Goal: Task Accomplishment & Management: Manage account settings

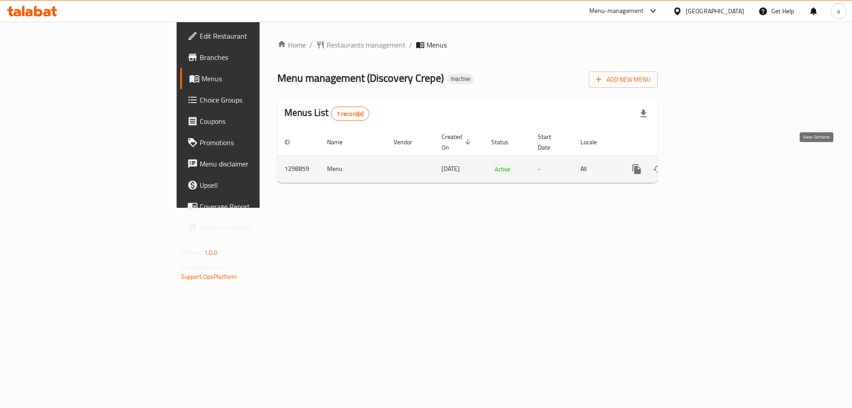
click at [706, 164] on icon "enhanced table" at bounding box center [700, 169] width 11 height 11
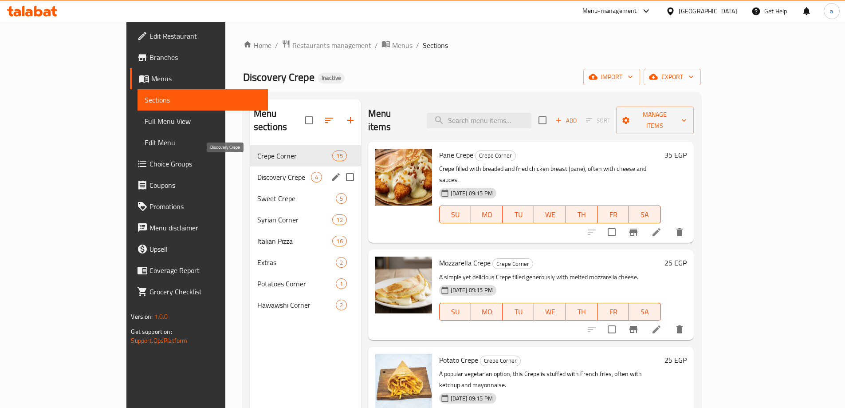
click at [258, 172] on span "Discovery Crepe" at bounding box center [284, 177] width 54 height 11
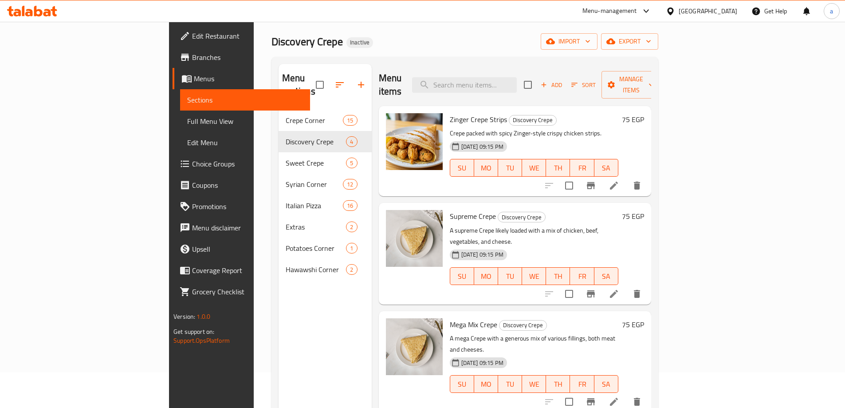
scroll to position [2, 0]
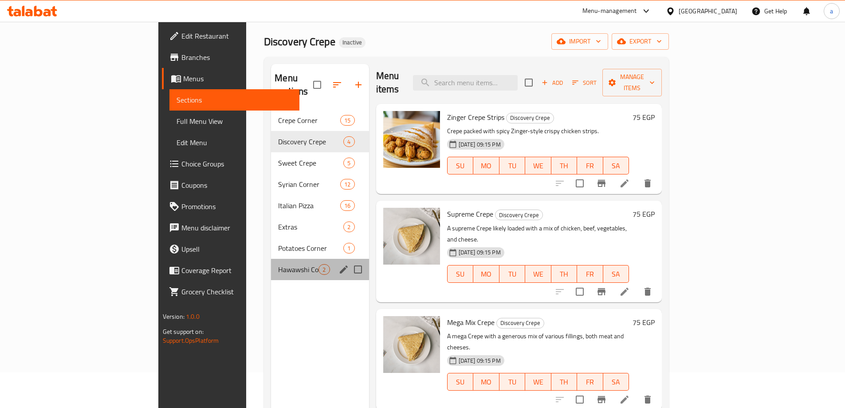
click at [271, 259] on div "Hawawshi Corner 2" at bounding box center [320, 269] width 98 height 21
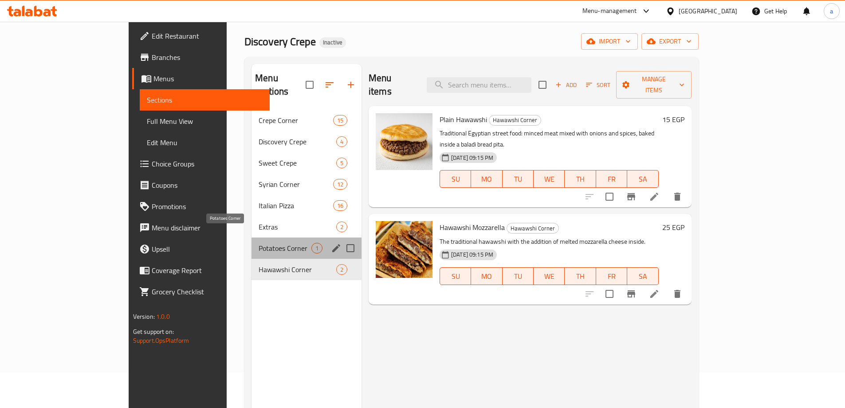
click at [259, 243] on span "Potatoes Corner" at bounding box center [285, 248] width 53 height 11
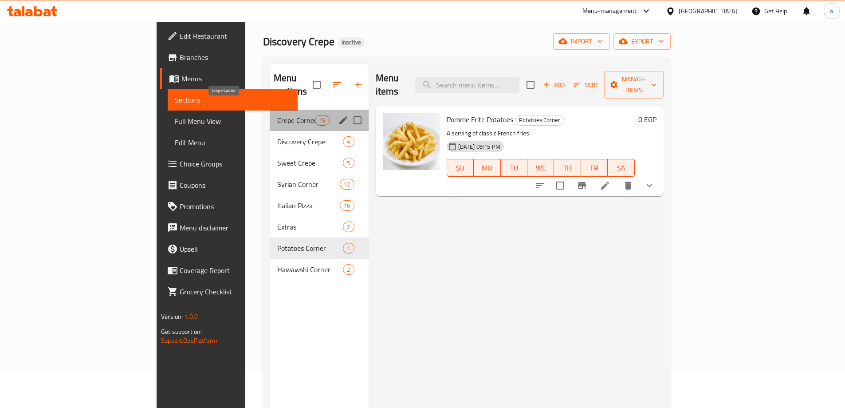
click at [277, 115] on span "Crepe Corner" at bounding box center [296, 120] width 38 height 11
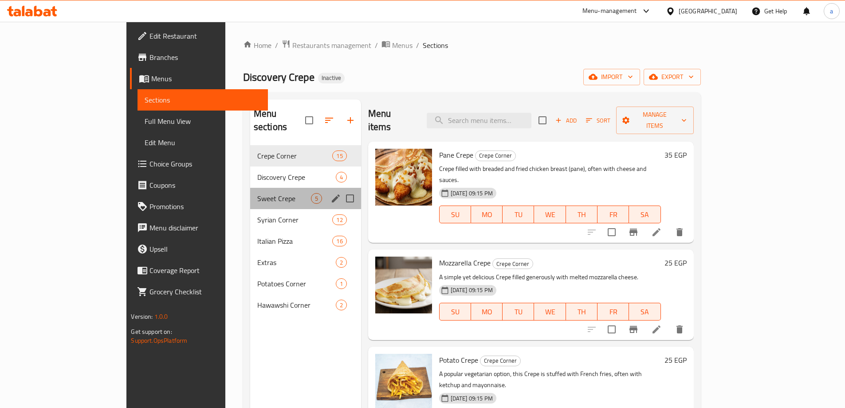
click at [250, 191] on div "Sweet Crepe 5" at bounding box center [305, 198] width 111 height 21
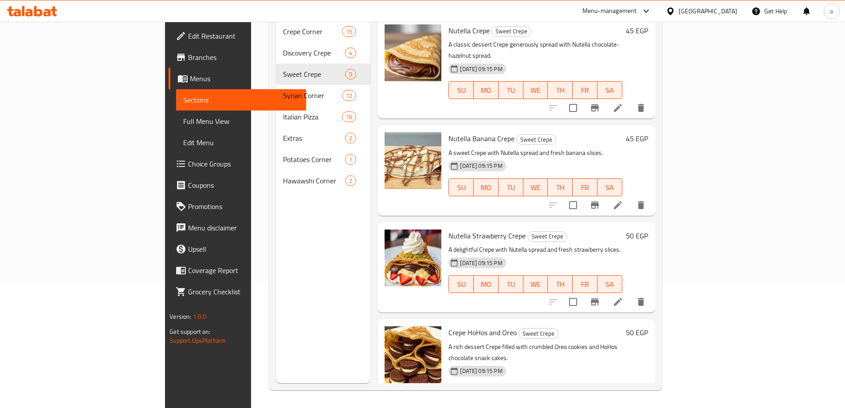
scroll to position [99, 0]
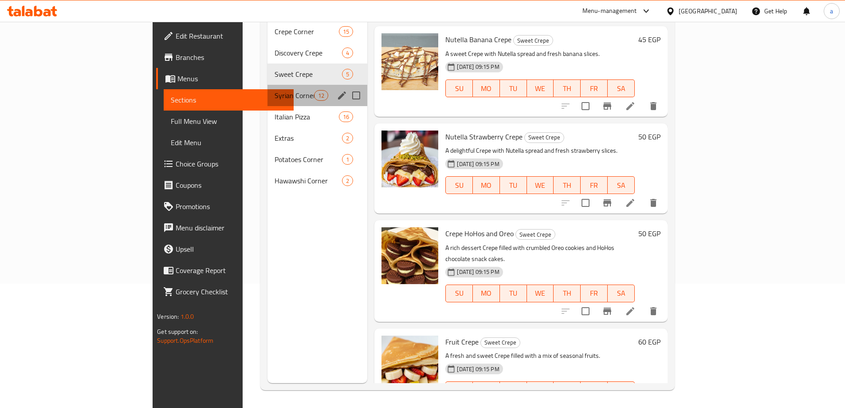
click at [268, 90] on div "Syrian Corner 12" at bounding box center [318, 95] width 100 height 21
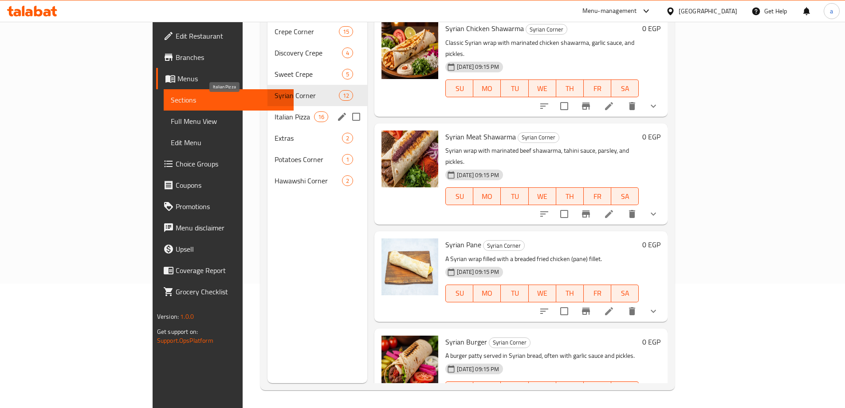
click at [275, 111] on span "Italian Pizza" at bounding box center [294, 116] width 39 height 11
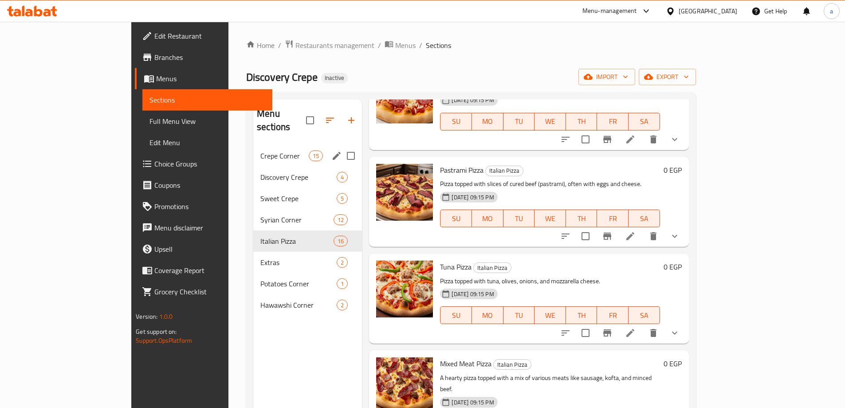
click at [261, 150] on span "Crepe Corner" at bounding box center [285, 155] width 48 height 11
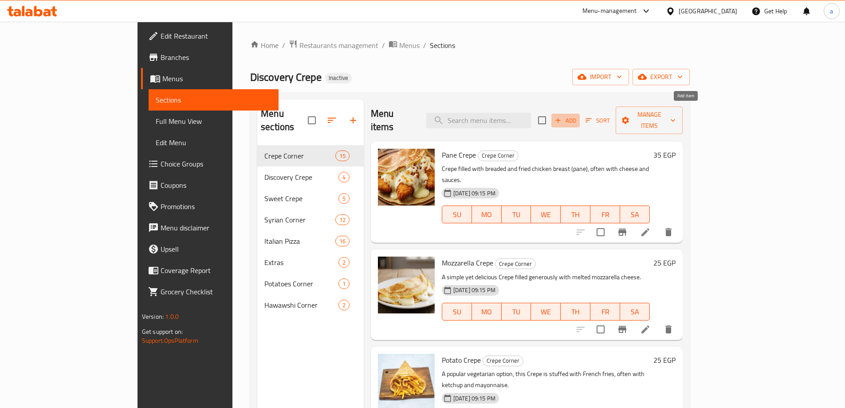
click at [578, 115] on span "Add" at bounding box center [566, 120] width 24 height 10
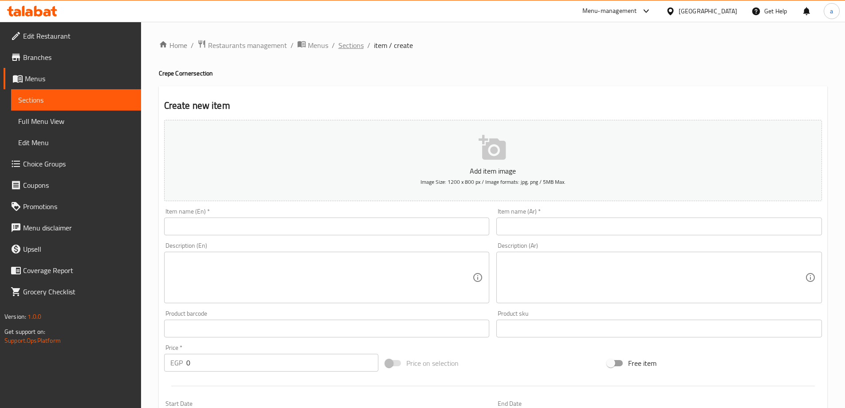
click at [341, 48] on span "Sections" at bounding box center [351, 45] width 25 height 11
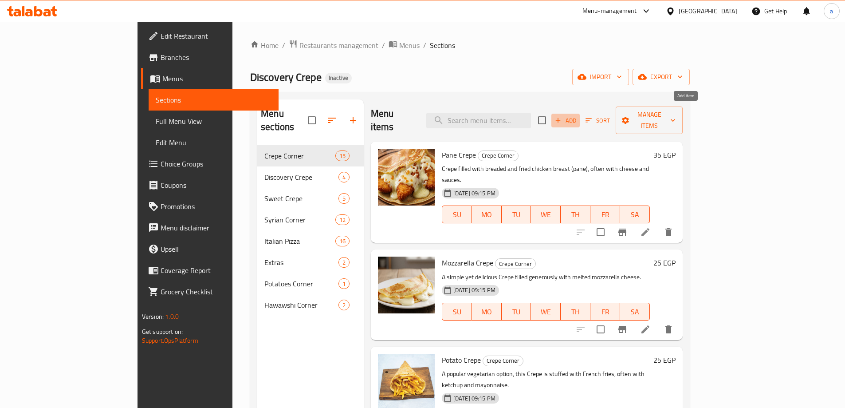
click at [578, 115] on span "Add" at bounding box center [566, 120] width 24 height 10
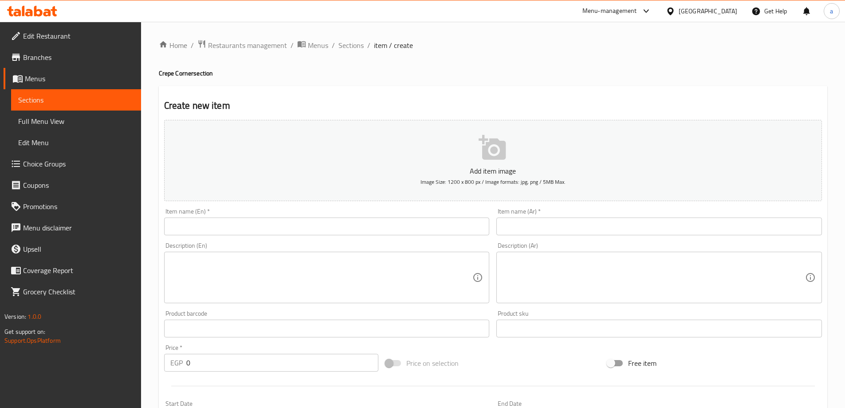
click at [559, 221] on input "text" at bounding box center [660, 226] width 326 height 18
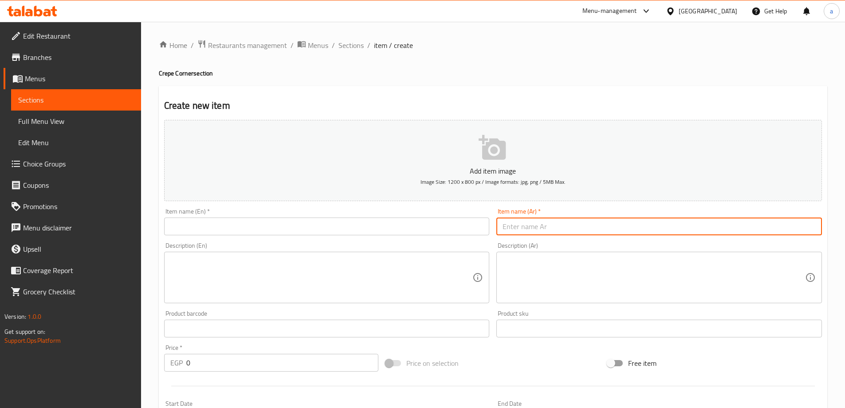
paste input "[PERSON_NAME]"
type input "[PERSON_NAME]"
click at [390, 221] on input "text" at bounding box center [327, 226] width 326 height 18
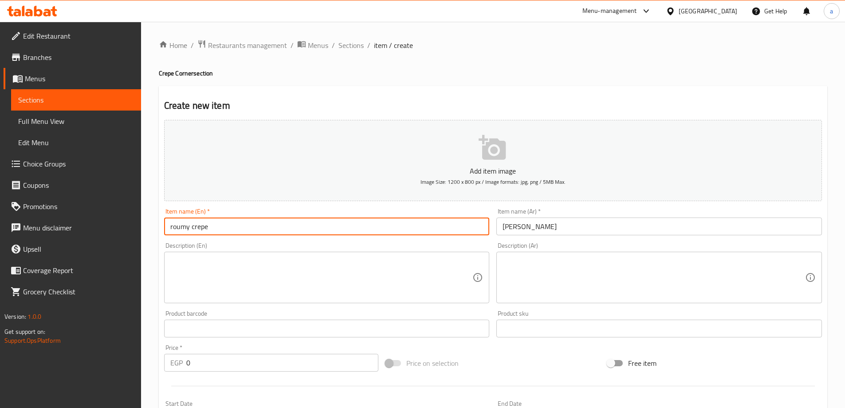
type input "roumy crepe"
click at [151, 180] on div "Home / Restaurants management / Menus / Sections / item / create Crepe Corner s…" at bounding box center [493, 324] width 704 height 605
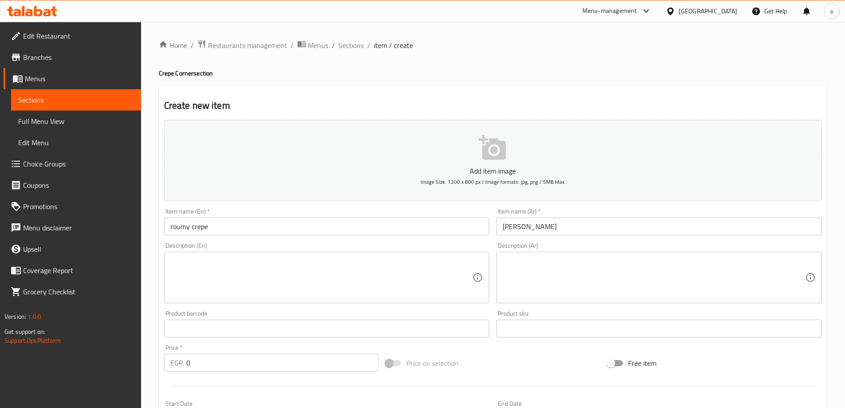
click at [301, 264] on textarea at bounding box center [321, 278] width 303 height 42
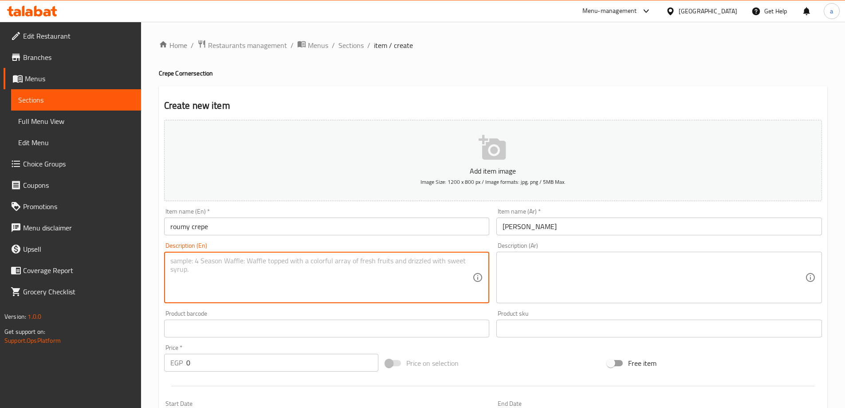
paste textarea "Savory crêpe filled with slices of smoked turkey (roumy) and melted cheese."
click at [201, 258] on textarea "Savory crêpe filled with slices of smoked turkey (roumy) and melted cheese." at bounding box center [321, 278] width 303 height 42
type textarea "Savory crepe filled with slices of smoked turkey (roumy) and melted cheese."
click at [625, 262] on textarea at bounding box center [654, 278] width 303 height 42
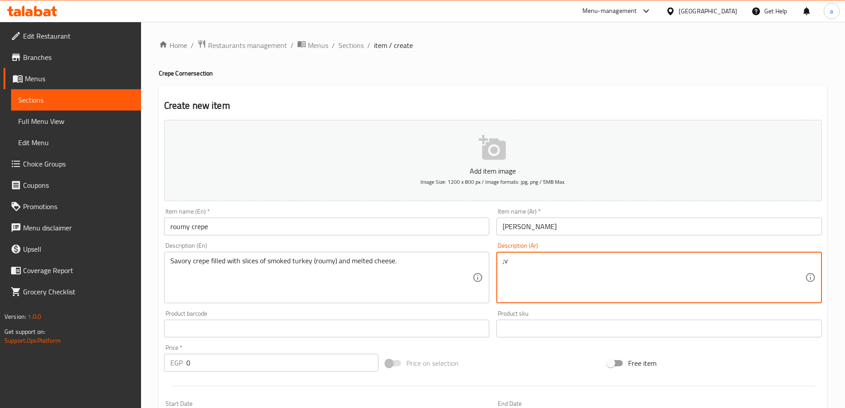
type textarea ";"
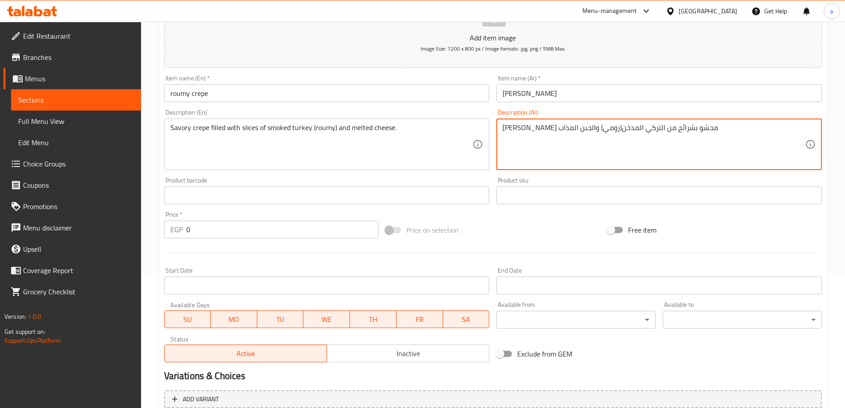
scroll to position [219, 0]
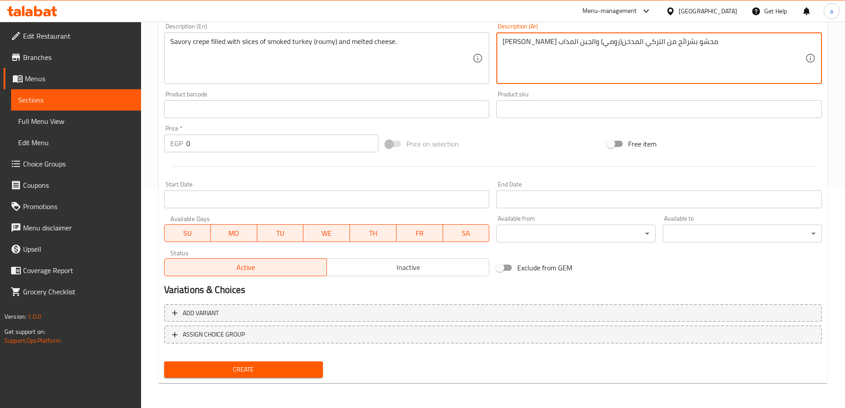
type textarea "[PERSON_NAME] محشو بشرائح من التركي المدخن(رومي) والجبن المذاب"
click at [201, 140] on input "0" at bounding box center [282, 143] width 193 height 18
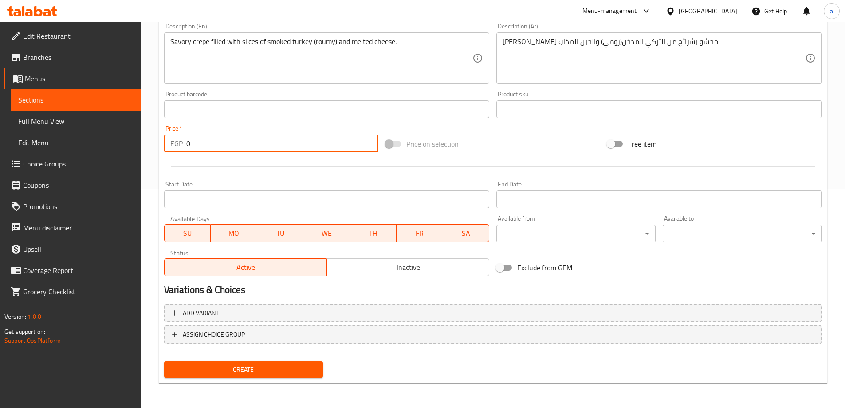
click at [201, 140] on input "0" at bounding box center [282, 143] width 193 height 18
type input "025"
click at [255, 364] on span "Create" at bounding box center [243, 369] width 145 height 11
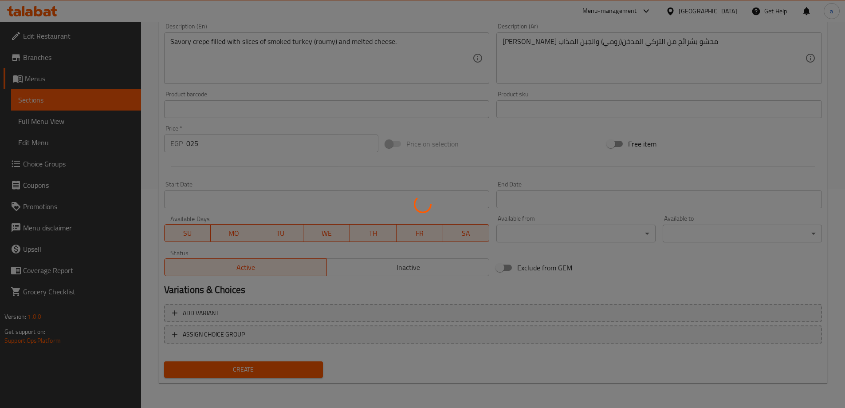
type input "0"
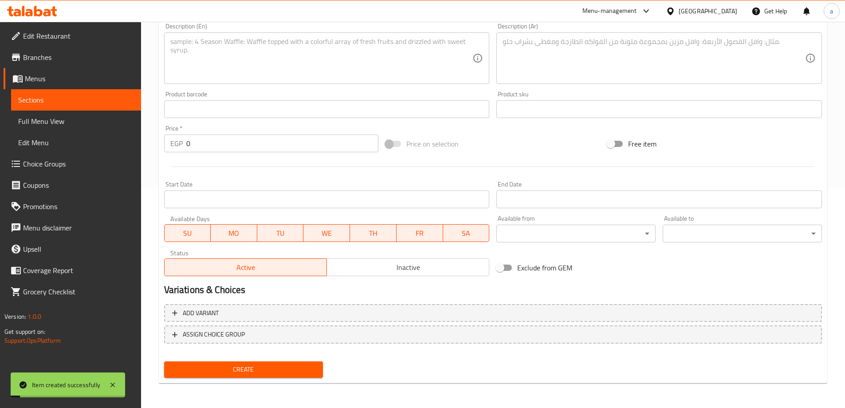
scroll to position [0, 0]
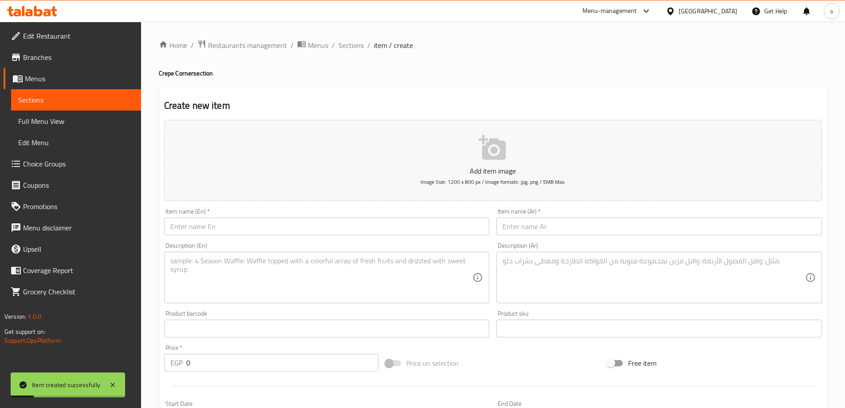
click at [55, 110] on link "Sections" at bounding box center [76, 99] width 130 height 21
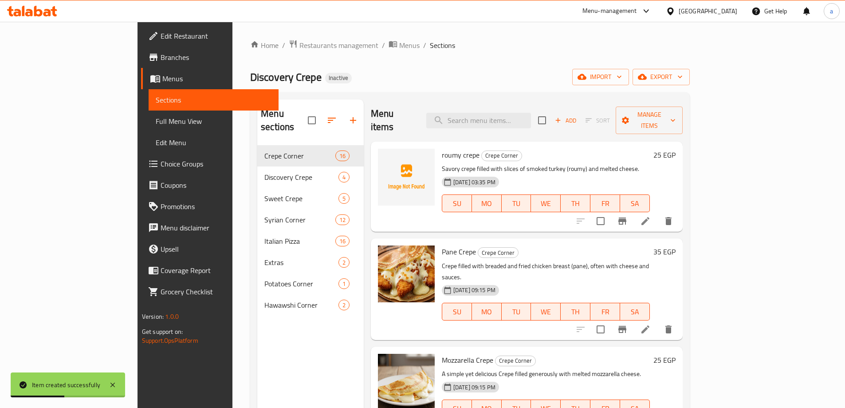
click at [658, 321] on li at bounding box center [645, 329] width 25 height 16
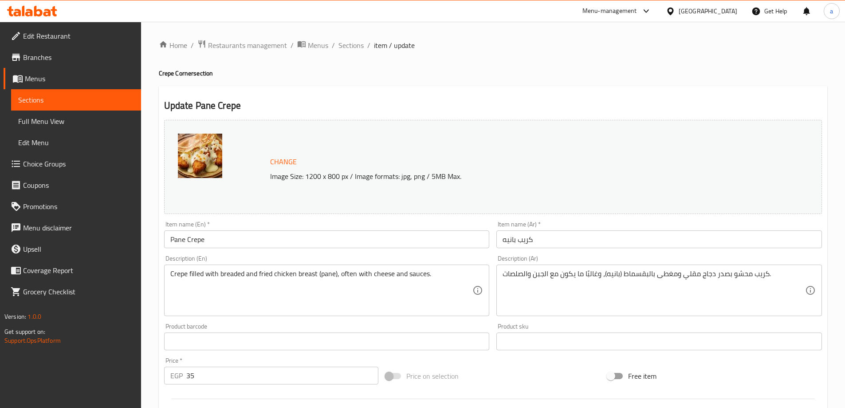
click at [285, 240] on input "Pane Crepe" at bounding box center [327, 239] width 326 height 18
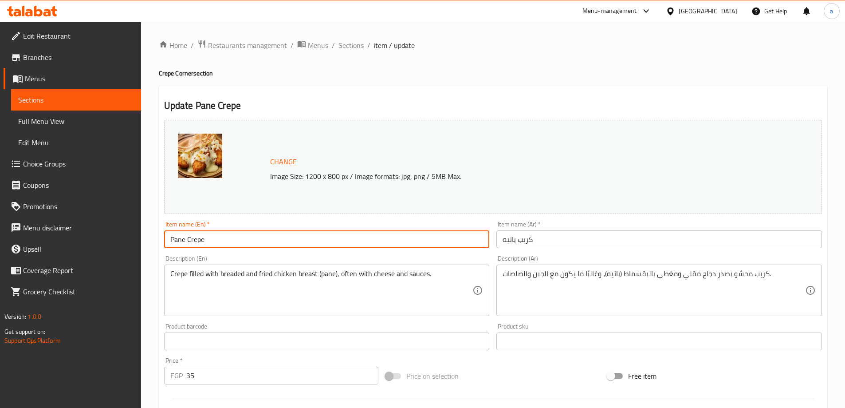
click at [285, 240] on input "Pane Crepe" at bounding box center [327, 239] width 326 height 18
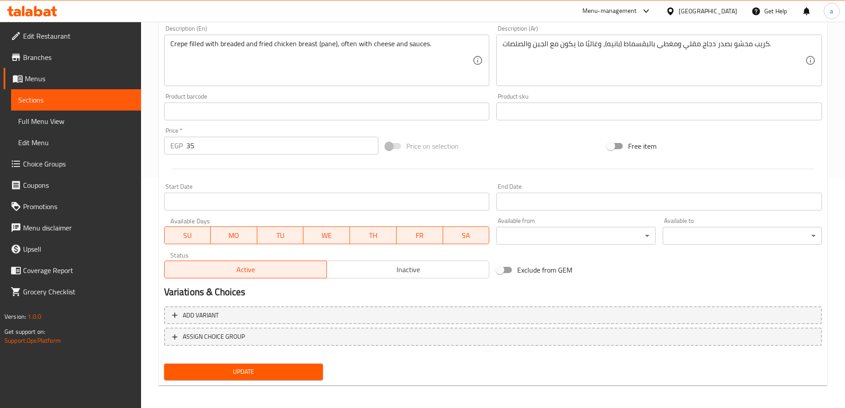
scroll to position [232, 0]
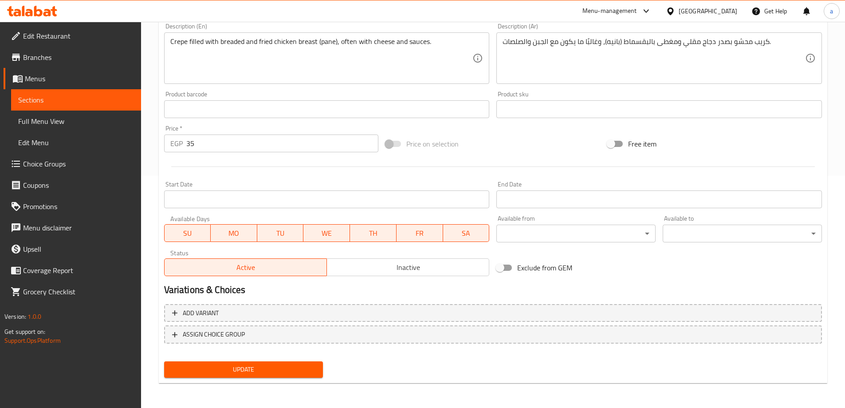
click at [64, 107] on link "Sections" at bounding box center [76, 99] width 130 height 21
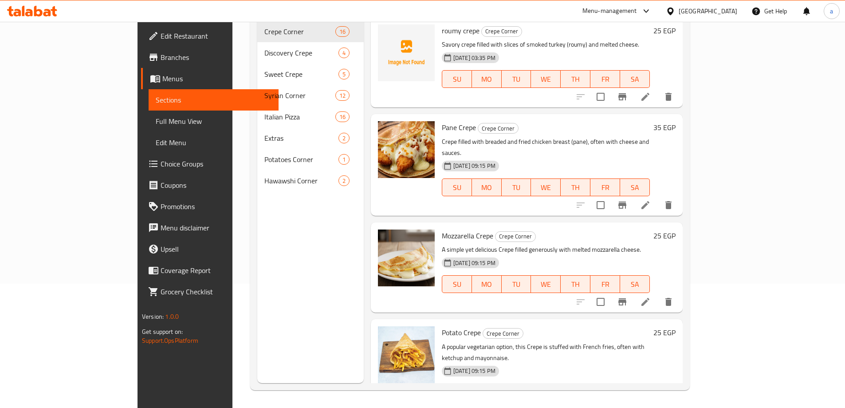
scroll to position [124, 0]
click at [674, 200] on icon "delete" at bounding box center [668, 205] width 11 height 11
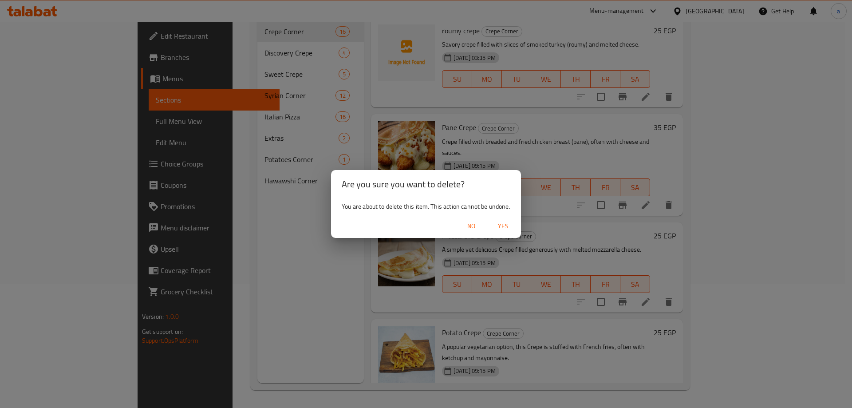
click at [505, 225] on span "Yes" at bounding box center [503, 226] width 21 height 11
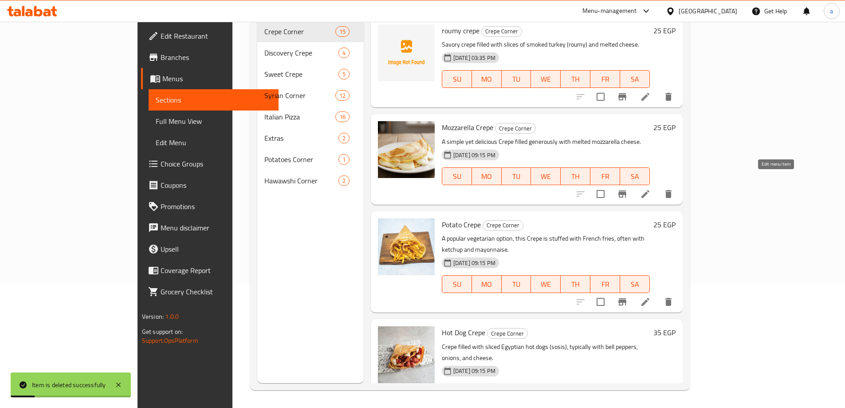
click at [651, 189] on icon at bounding box center [645, 194] width 11 height 11
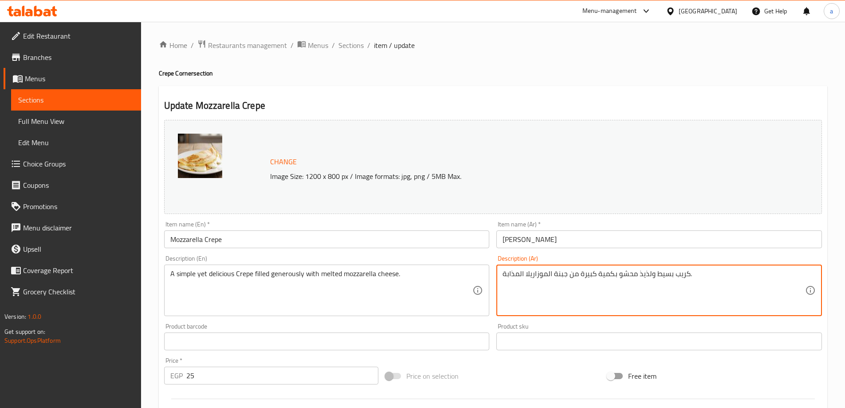
drag, startPoint x: 579, startPoint y: 272, endPoint x: 612, endPoint y: 282, distance: 34.1
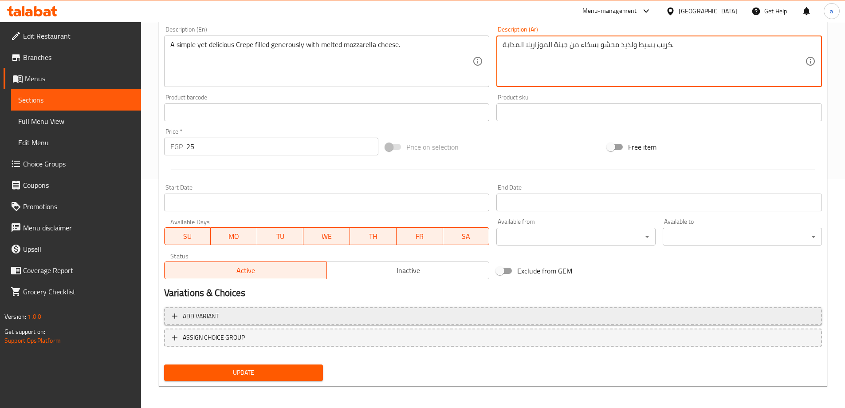
scroll to position [232, 0]
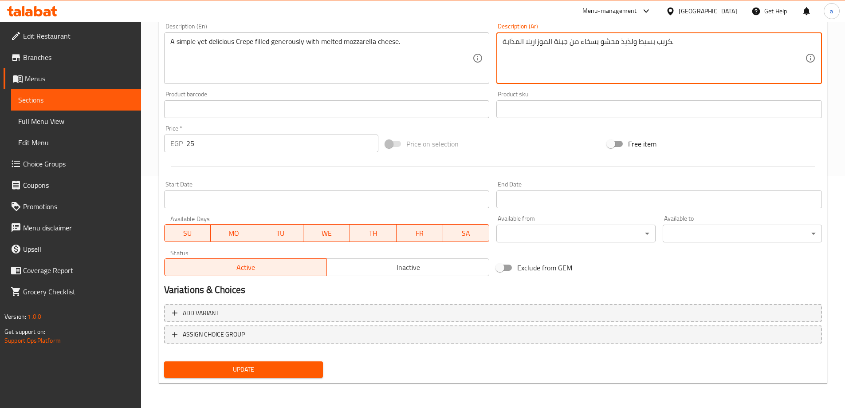
type textarea "كريب بسيط ولذيذ محشو بسخاء من جبنة الموزاريلا المذابة."
click at [264, 364] on span "Update" at bounding box center [243, 369] width 145 height 11
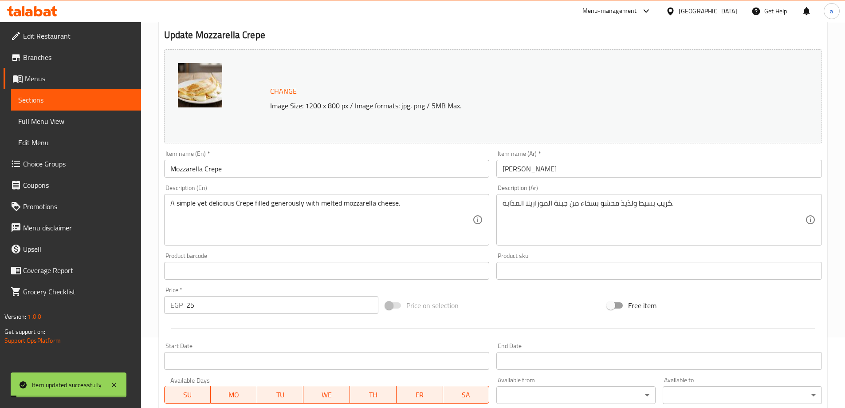
scroll to position [0, 0]
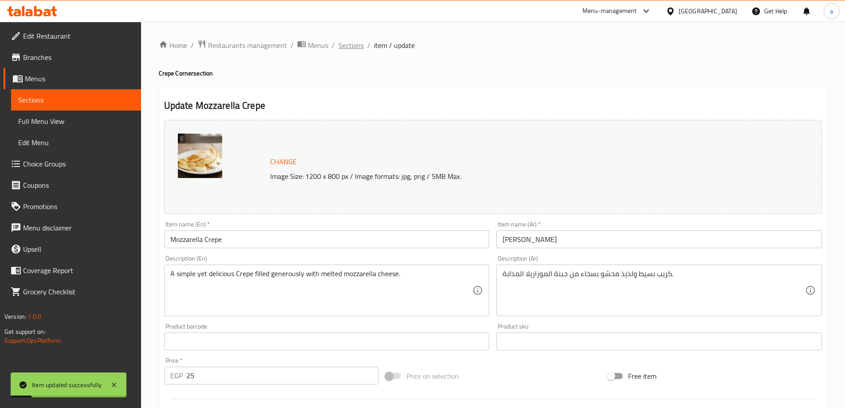
click at [357, 47] on span "Sections" at bounding box center [351, 45] width 25 height 11
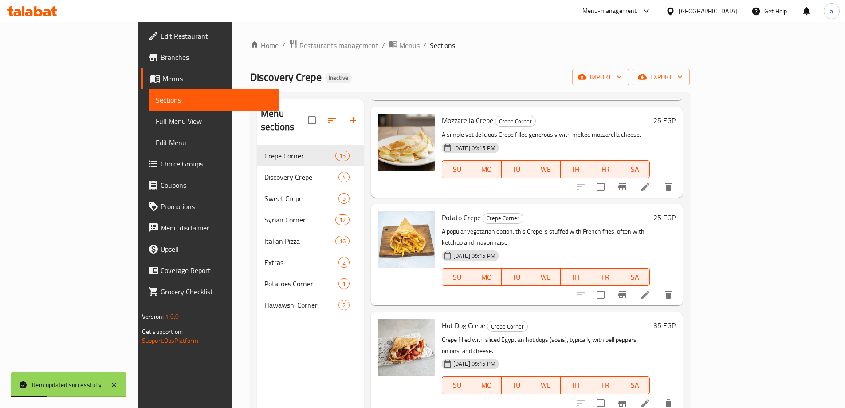
scroll to position [133, 0]
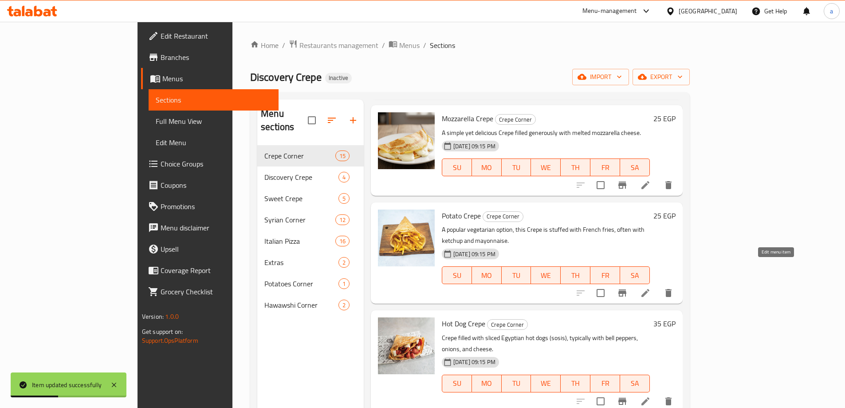
click at [651, 288] on icon at bounding box center [645, 293] width 11 height 11
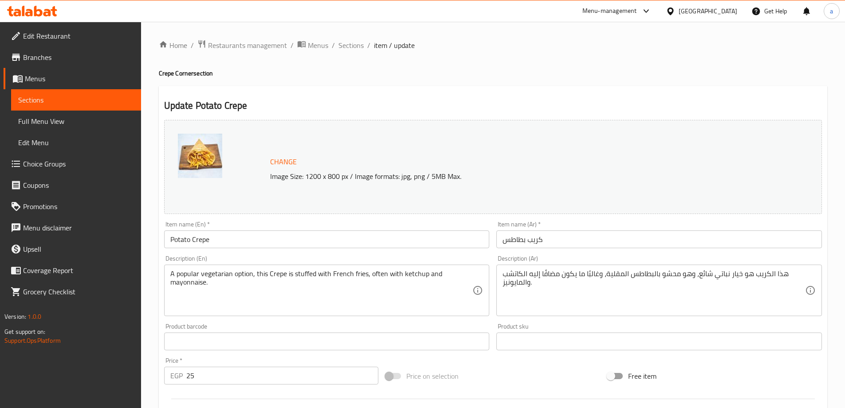
click at [215, 231] on input "Potato Crepe" at bounding box center [327, 239] width 326 height 18
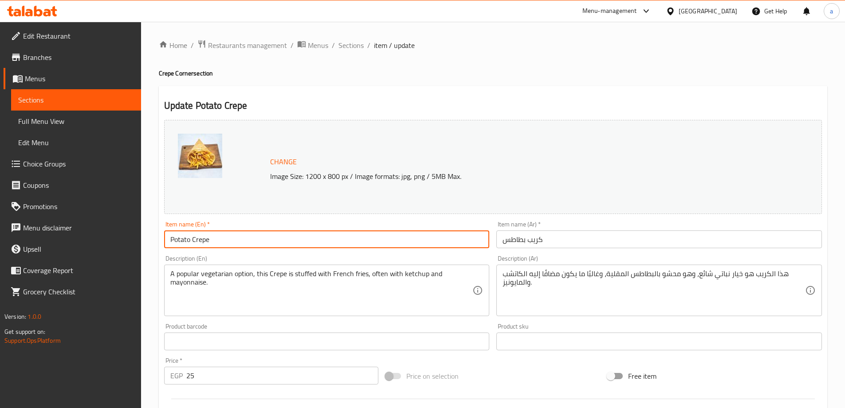
click at [215, 231] on input "Potato Crepe" at bounding box center [327, 239] width 326 height 18
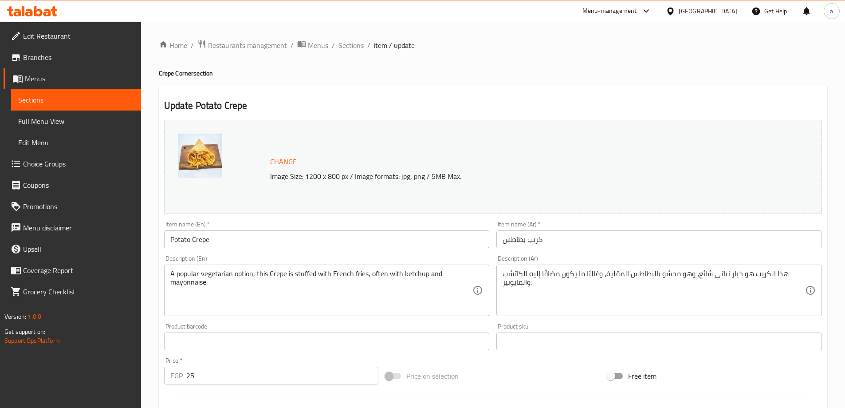
click at [358, 55] on div "Home / Restaurants management / Menus / Sections / item / update Crepe Corner s…" at bounding box center [493, 330] width 669 height 583
click at [355, 52] on div "Home / Restaurants management / Menus / Sections / item / update Crepe Corner s…" at bounding box center [493, 330] width 669 height 583
click at [355, 46] on span "Sections" at bounding box center [351, 45] width 25 height 11
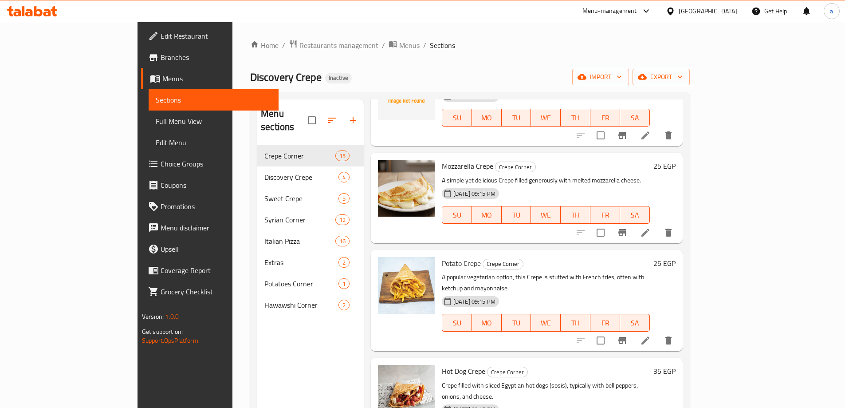
scroll to position [89, 0]
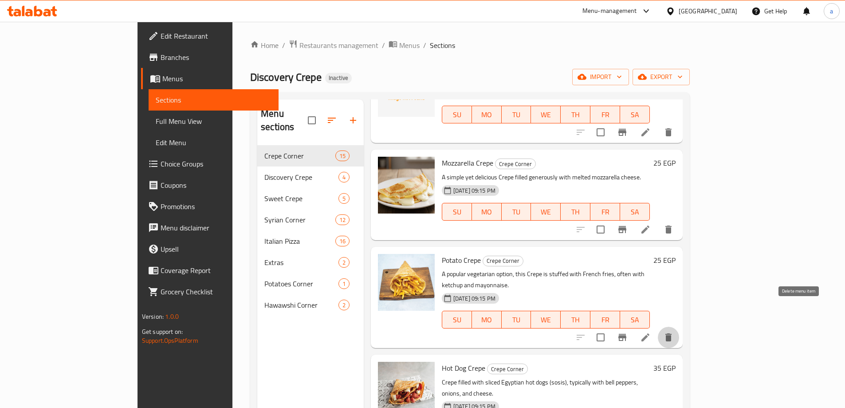
click at [672, 333] on icon "delete" at bounding box center [669, 337] width 6 height 8
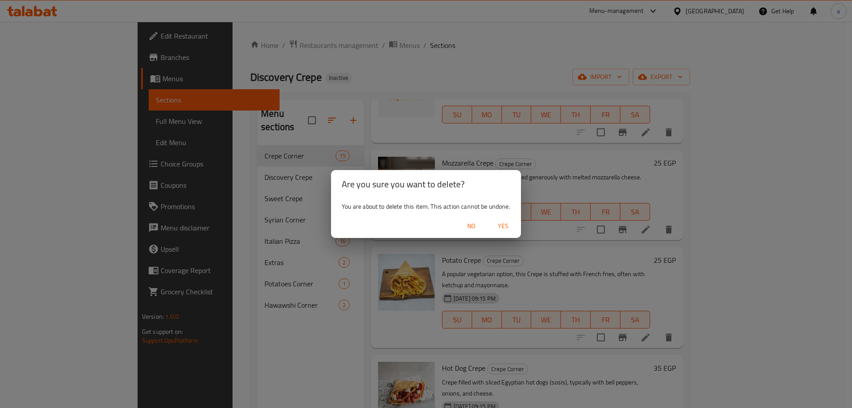
click at [506, 232] on button "Yes" at bounding box center [503, 226] width 28 height 16
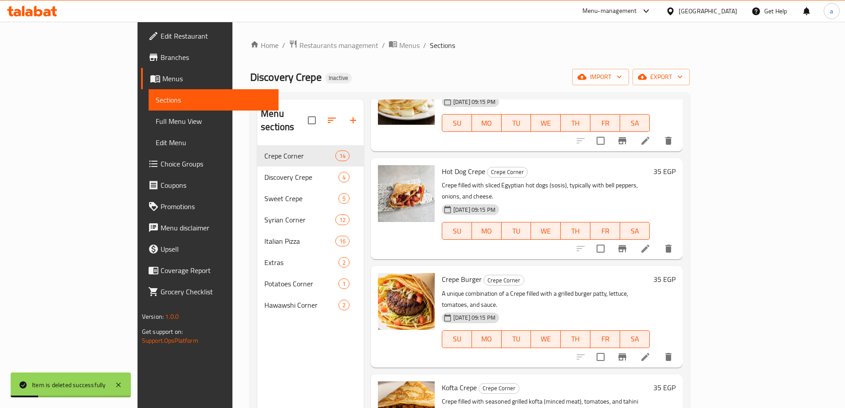
scroll to position [133, 0]
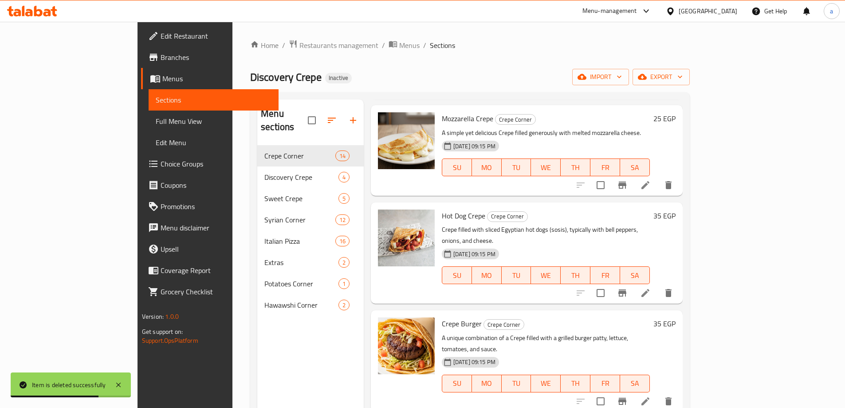
click at [446, 209] on span "Hot Dog Crepe" at bounding box center [463, 215] width 43 height 13
copy h6 "Hot Dog Crepe"
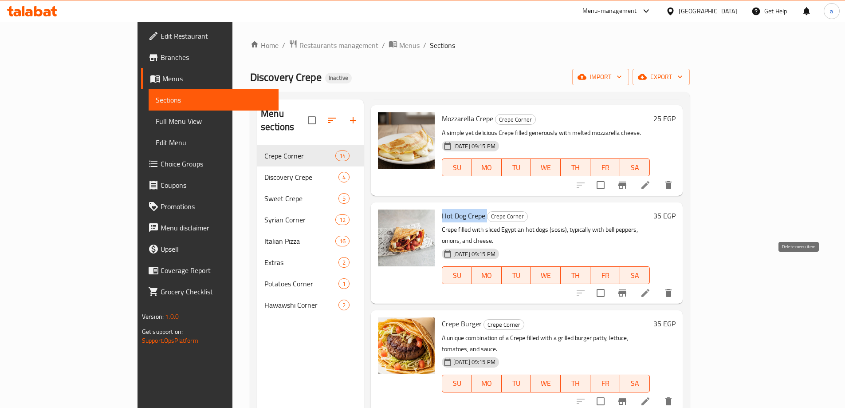
click at [674, 288] on icon "delete" at bounding box center [668, 293] width 11 height 11
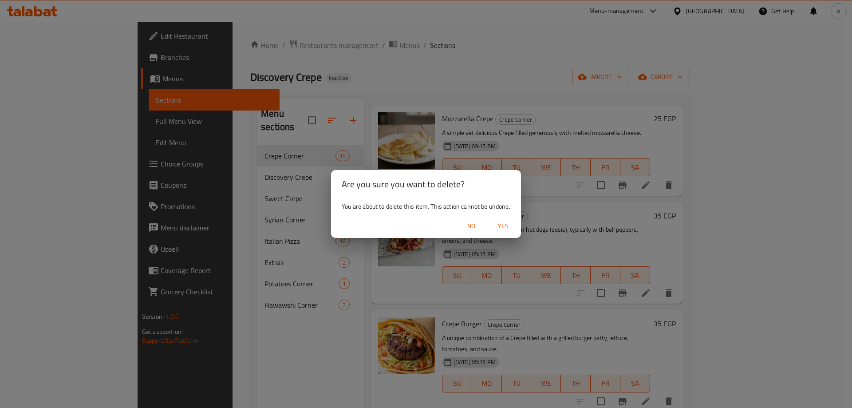
click at [512, 233] on button "Yes" at bounding box center [503, 226] width 28 height 16
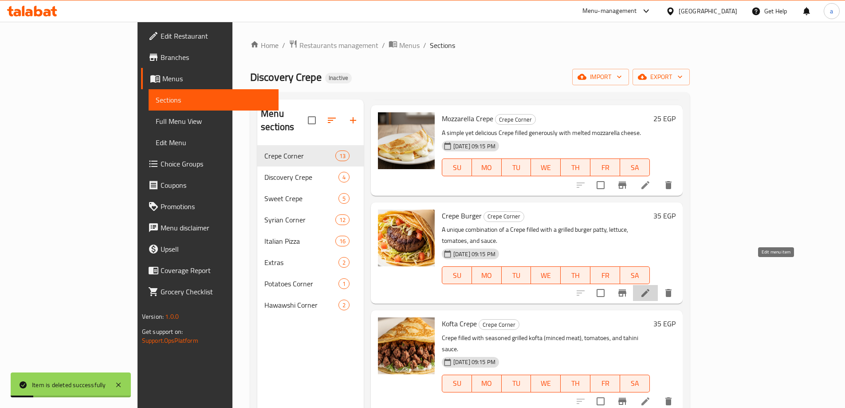
click at [651, 288] on icon at bounding box center [645, 293] width 11 height 11
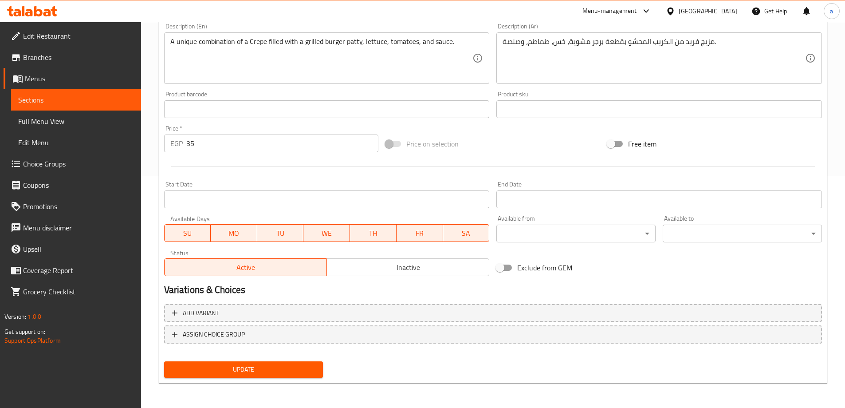
click at [265, 366] on span "Update" at bounding box center [243, 369] width 145 height 11
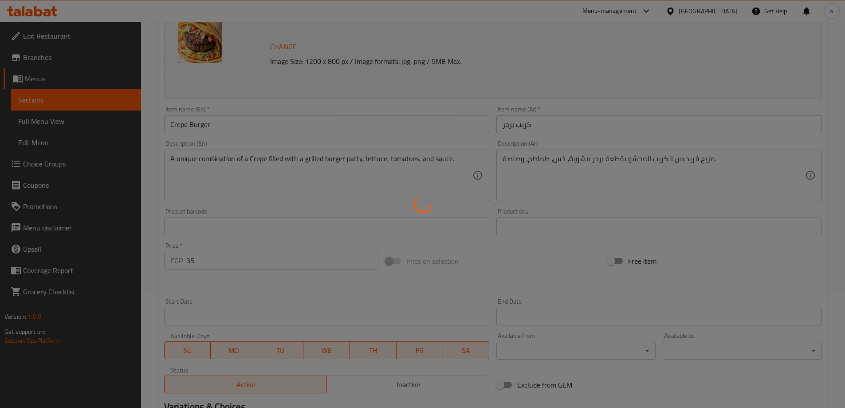
scroll to position [10, 0]
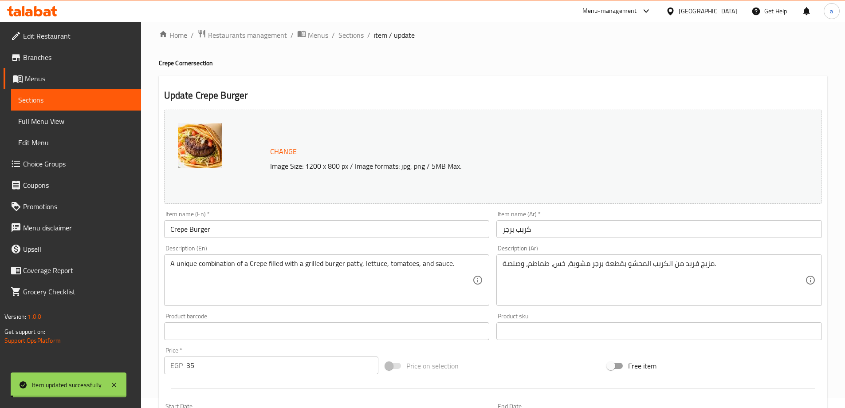
click at [352, 38] on span "Sections" at bounding box center [351, 35] width 25 height 11
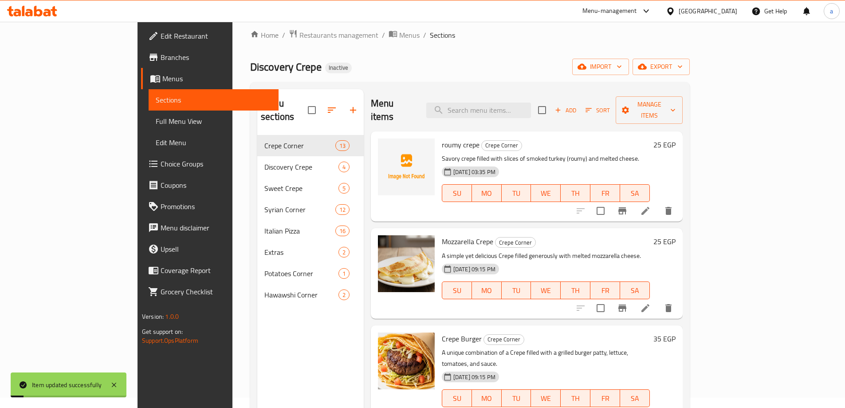
scroll to position [133, 0]
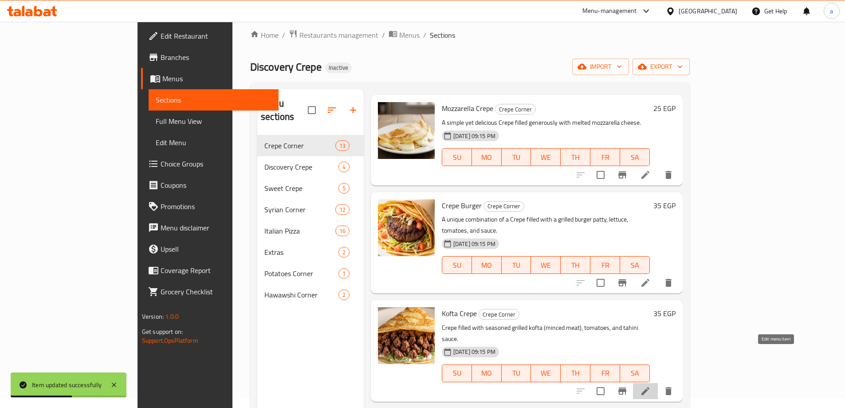
click at [650, 387] on icon at bounding box center [646, 391] width 8 height 8
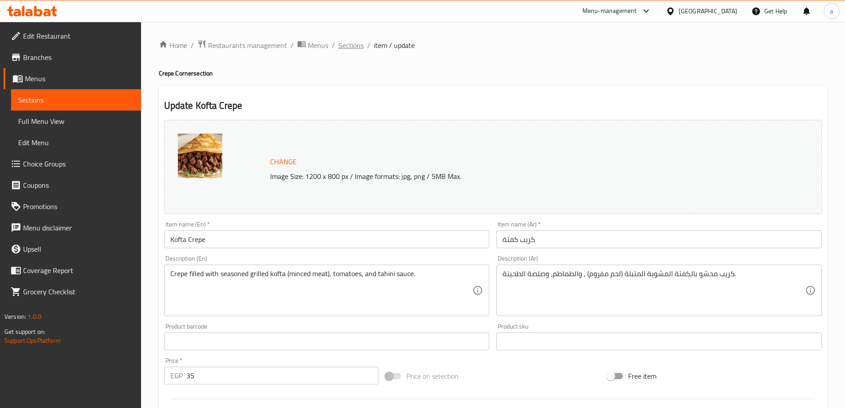
click at [355, 42] on span "Sections" at bounding box center [351, 45] width 25 height 11
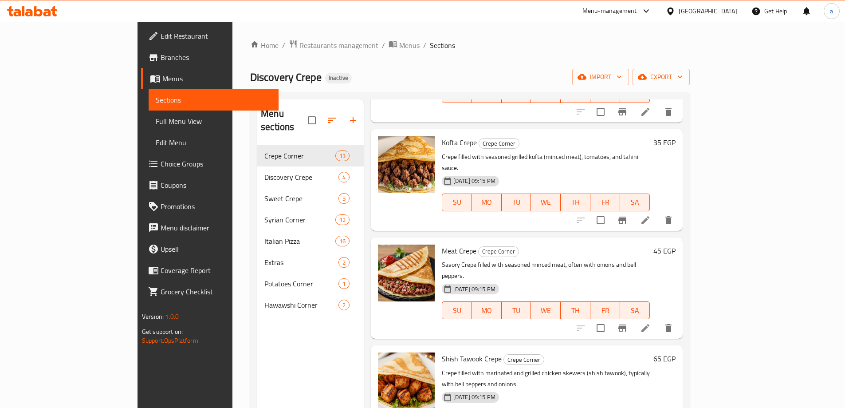
scroll to position [266, 0]
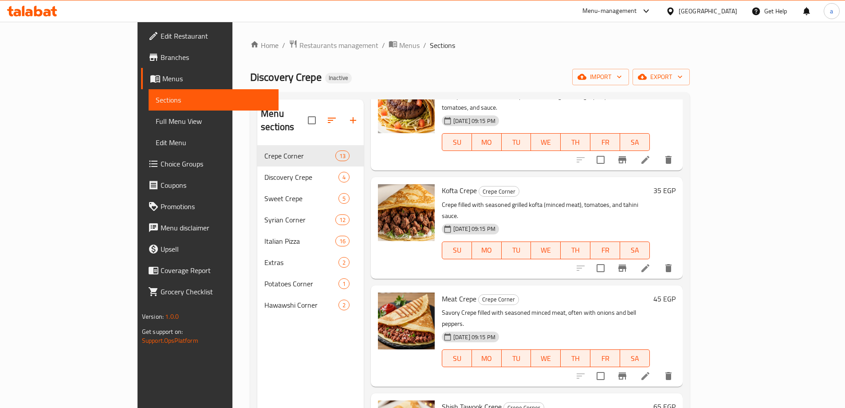
click at [442, 292] on span "Meat Crepe" at bounding box center [459, 298] width 35 height 13
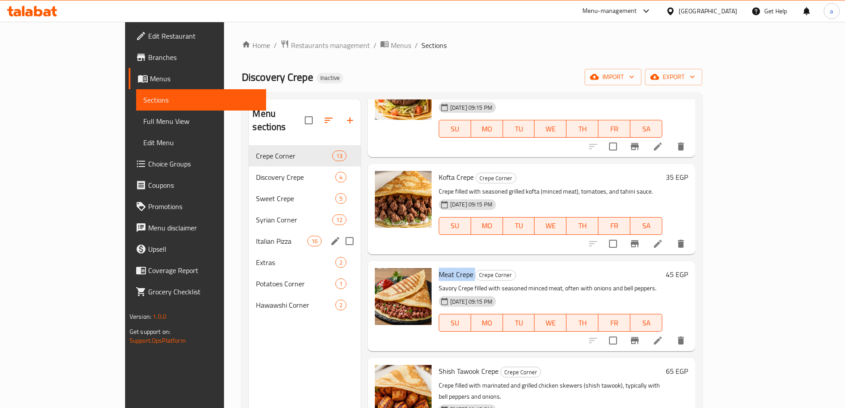
copy h6 "Meat Crepe"
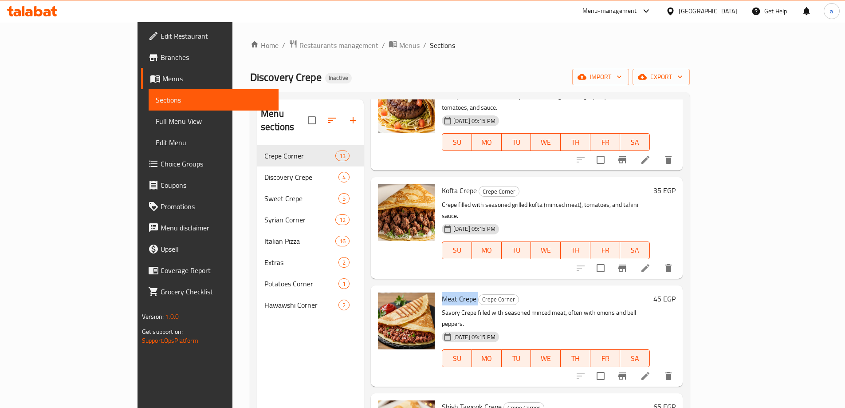
click at [442, 292] on span "Meat Crepe" at bounding box center [459, 298] width 35 height 13
click at [679, 365] on button "delete" at bounding box center [668, 375] width 21 height 21
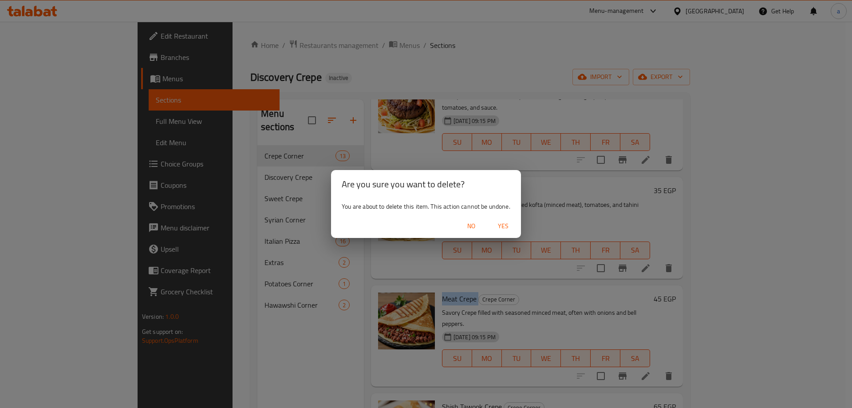
click at [504, 231] on span "Yes" at bounding box center [503, 226] width 21 height 11
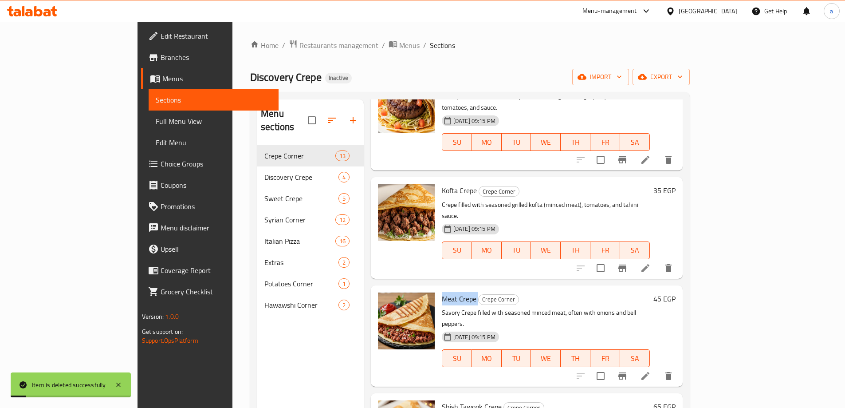
scroll to position [355, 0]
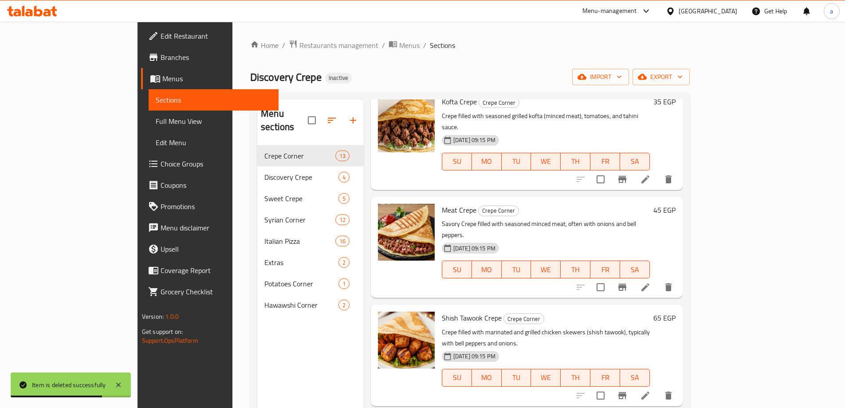
click at [442, 311] on span "Shish Tawook Crepe" at bounding box center [472, 317] width 60 height 13
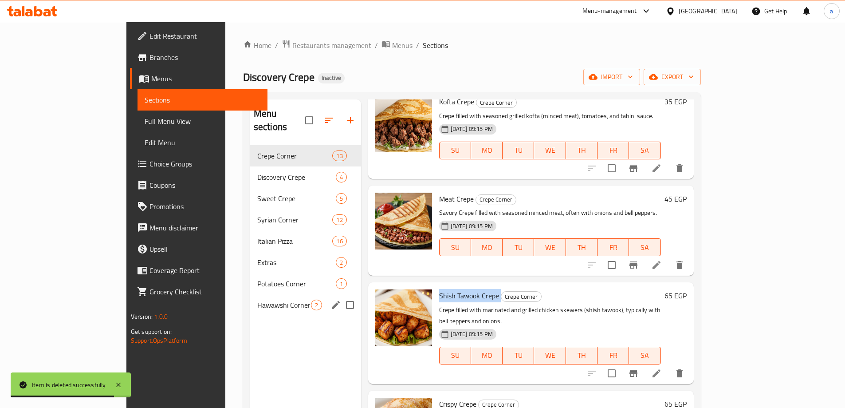
copy h6 "Shish Tawook Crepe"
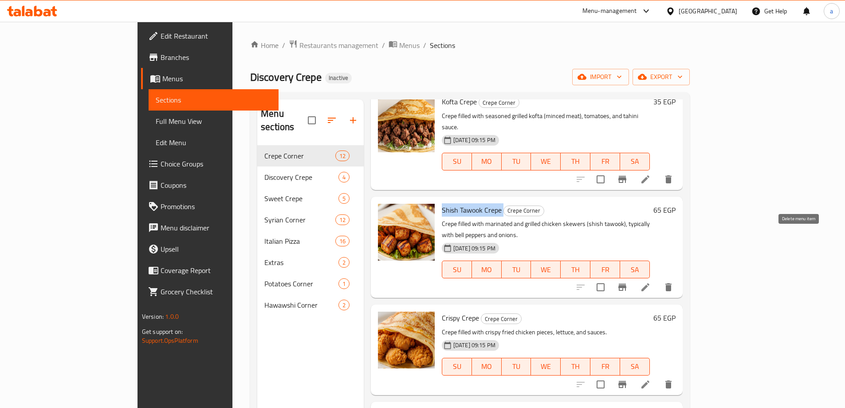
click at [674, 282] on icon "delete" at bounding box center [668, 287] width 11 height 11
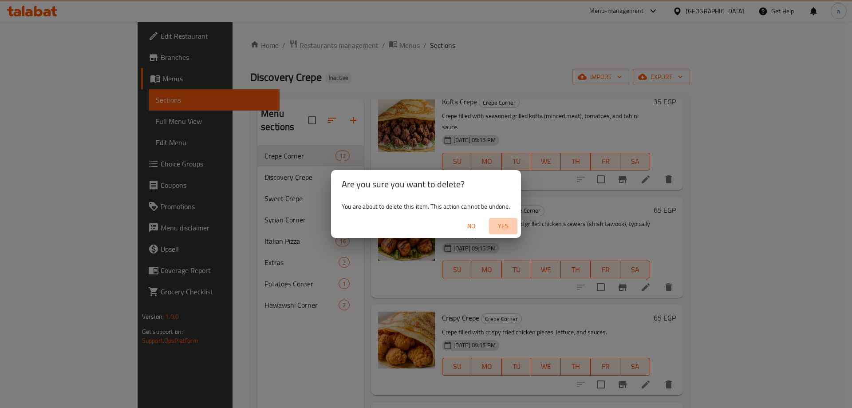
click at [505, 225] on span "Yes" at bounding box center [503, 226] width 21 height 11
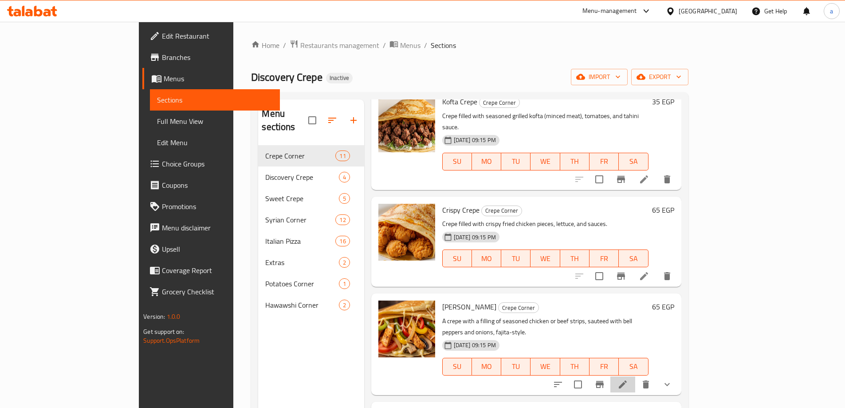
click at [636, 376] on li at bounding box center [623, 384] width 25 height 16
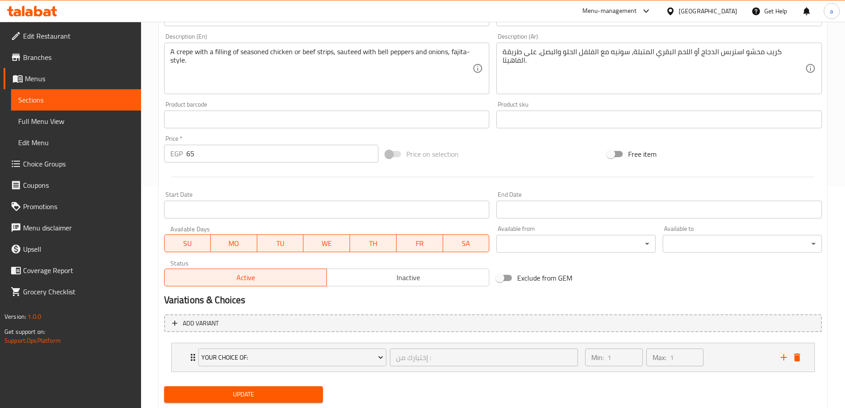
scroll to position [247, 0]
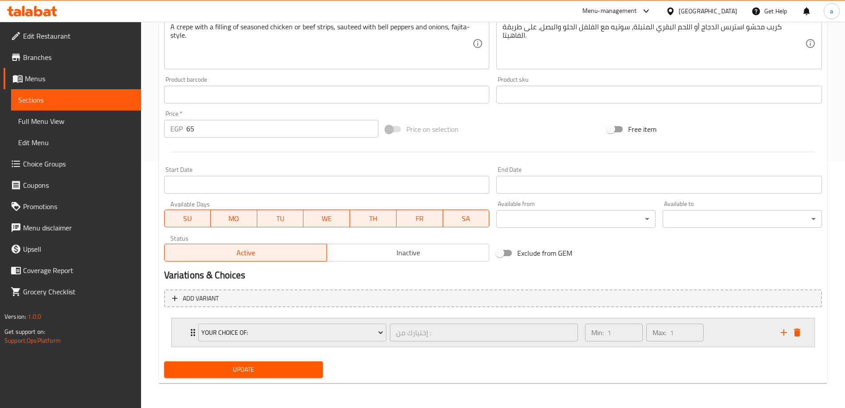
click at [193, 334] on div "Your Choice of: إختيارك من : ​" at bounding box center [388, 332] width 391 height 28
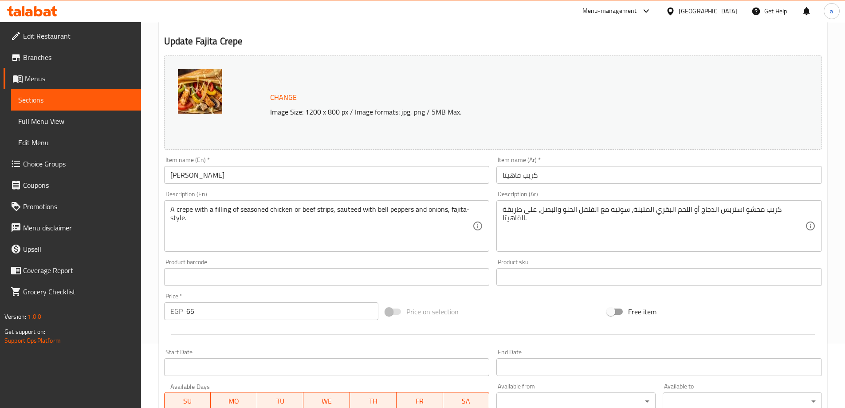
scroll to position [0, 0]
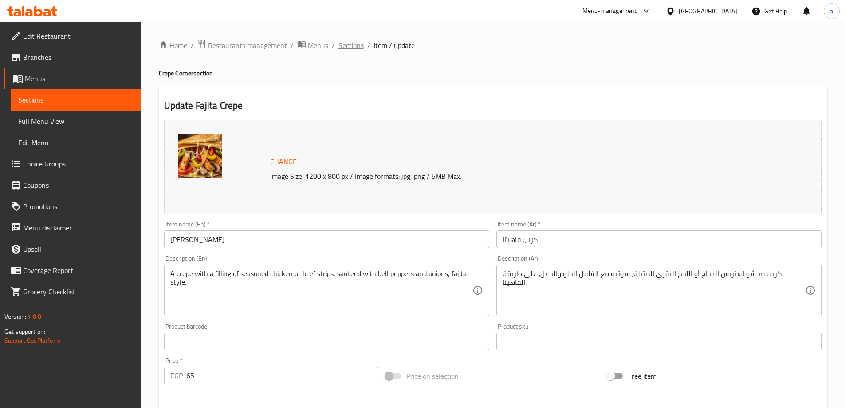
click at [355, 46] on span "Sections" at bounding box center [351, 45] width 25 height 11
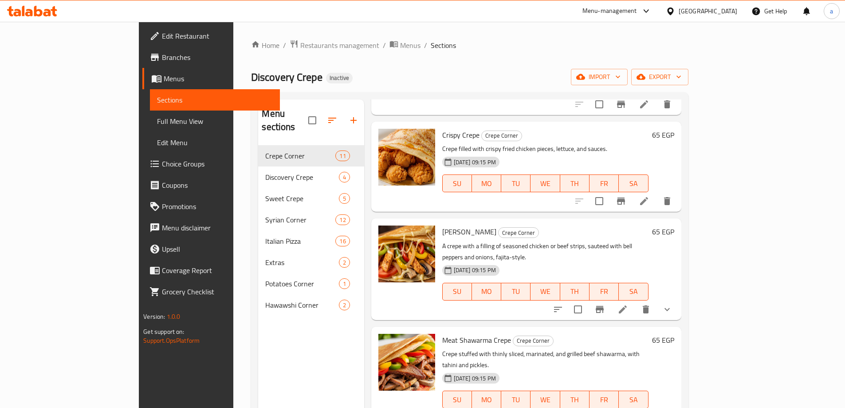
scroll to position [444, 0]
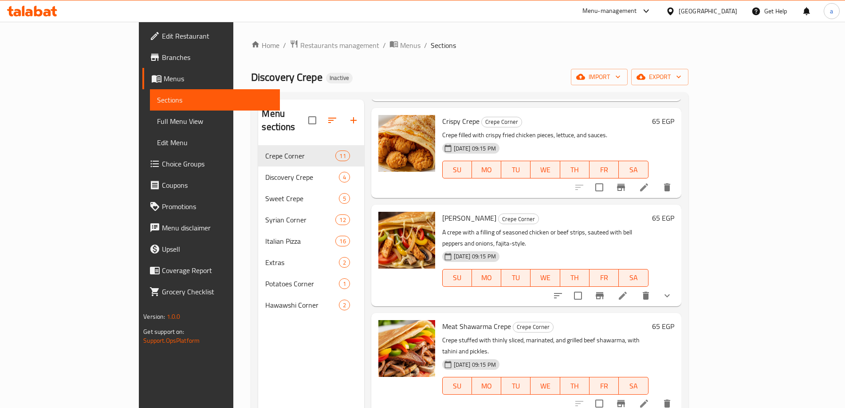
click at [650, 398] on icon at bounding box center [644, 403] width 11 height 11
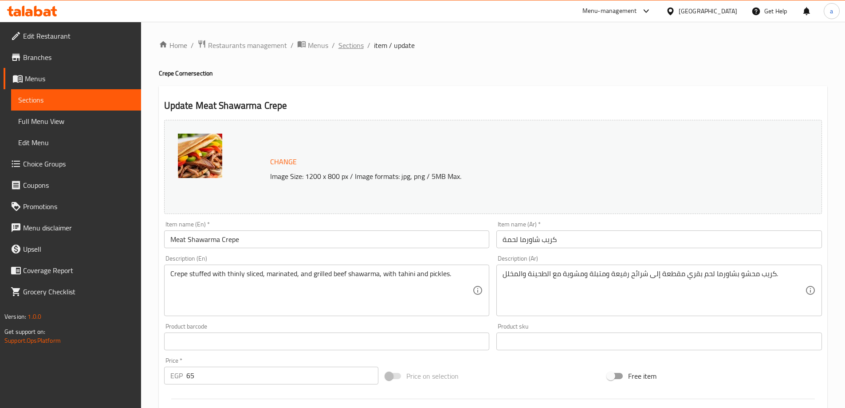
click at [357, 43] on span "Sections" at bounding box center [351, 45] width 25 height 11
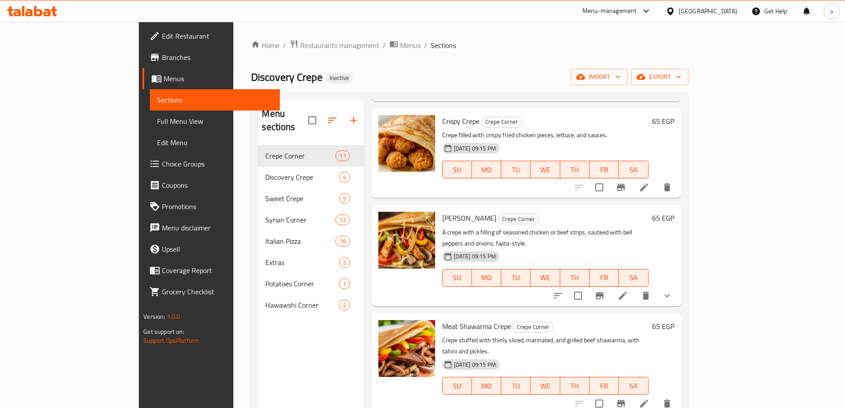
scroll to position [621, 0]
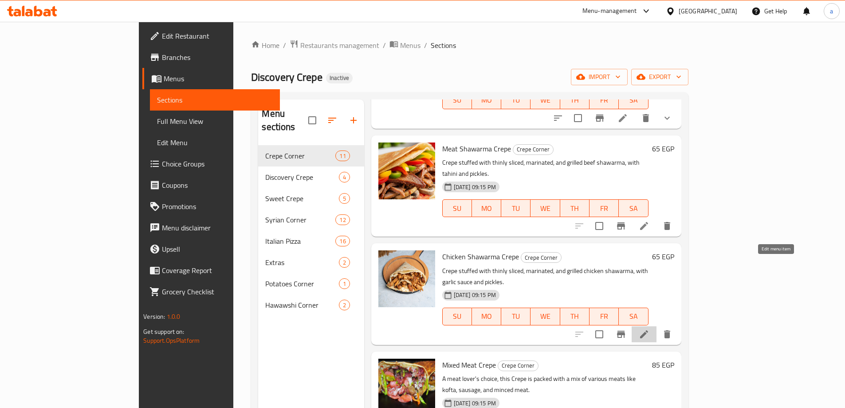
click at [650, 329] on icon at bounding box center [644, 334] width 11 height 11
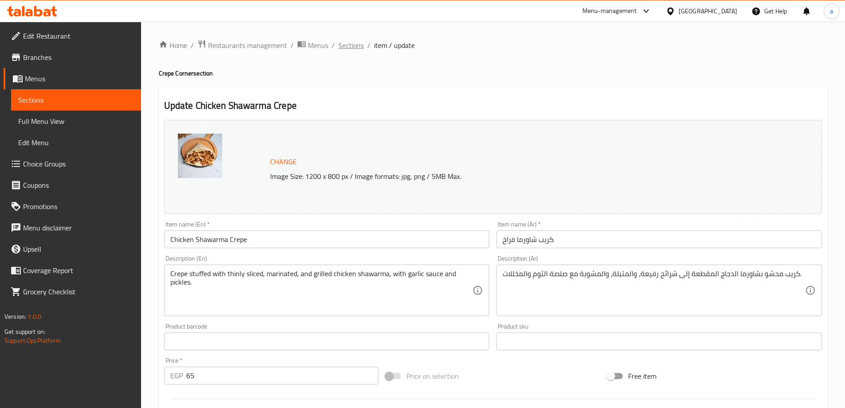
click at [353, 46] on span "Sections" at bounding box center [351, 45] width 25 height 11
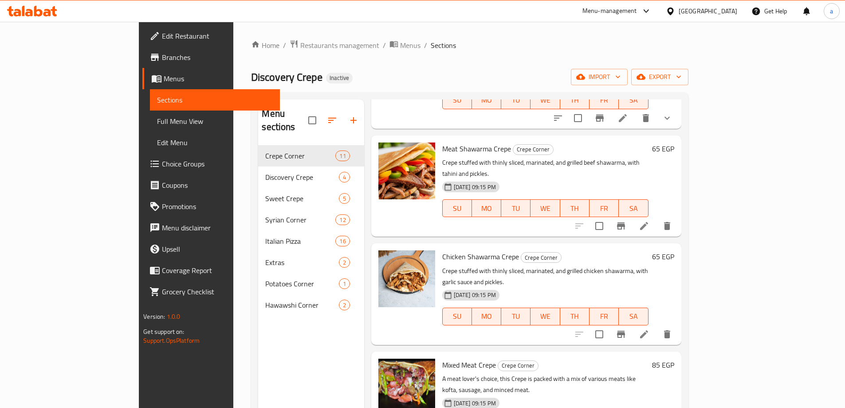
scroll to position [666, 0]
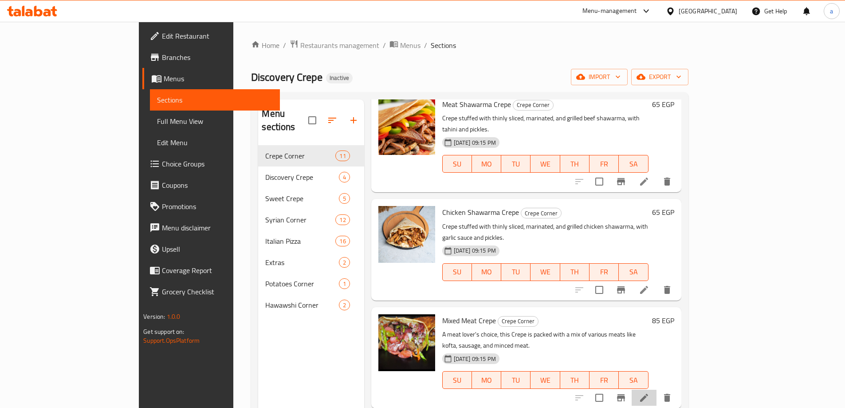
click at [657, 390] on li at bounding box center [644, 398] width 25 height 16
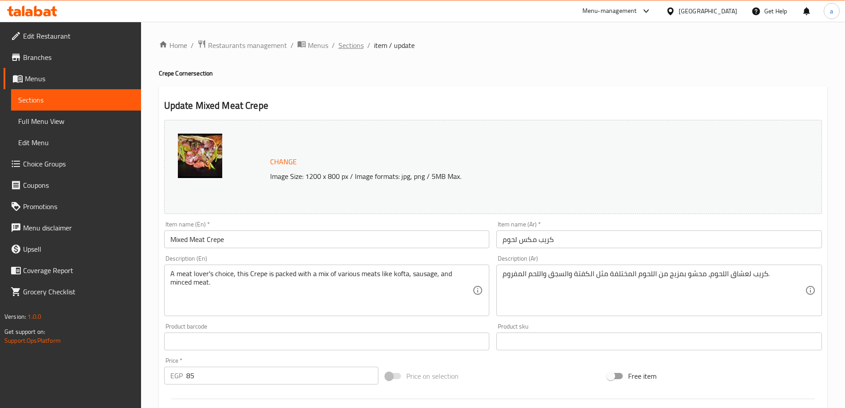
click at [351, 50] on span "Sections" at bounding box center [351, 45] width 25 height 11
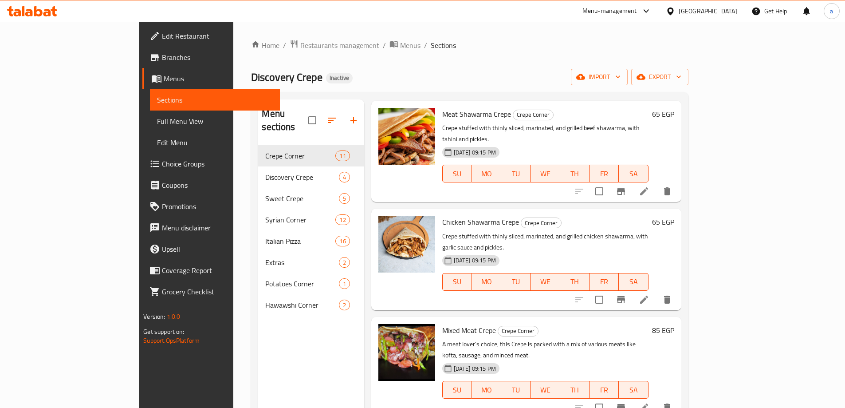
scroll to position [681, 0]
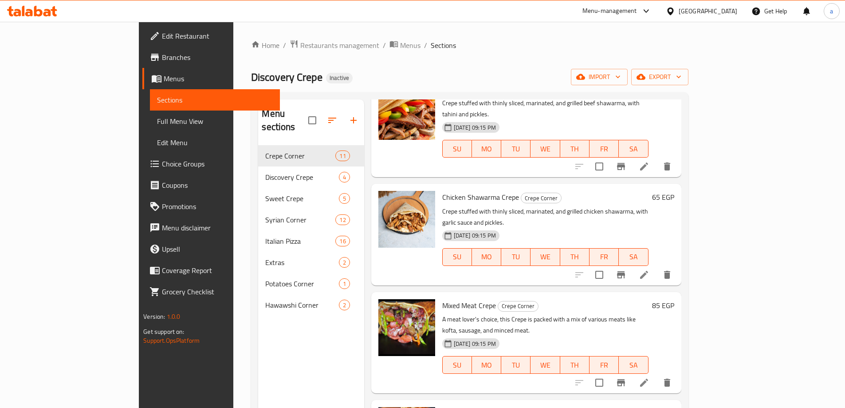
click at [443, 299] on span "Mixed Meat Crepe" at bounding box center [469, 305] width 54 height 13
copy h6 "Mixed Meat Crepe"
click at [673, 377] on icon "delete" at bounding box center [667, 382] width 11 height 11
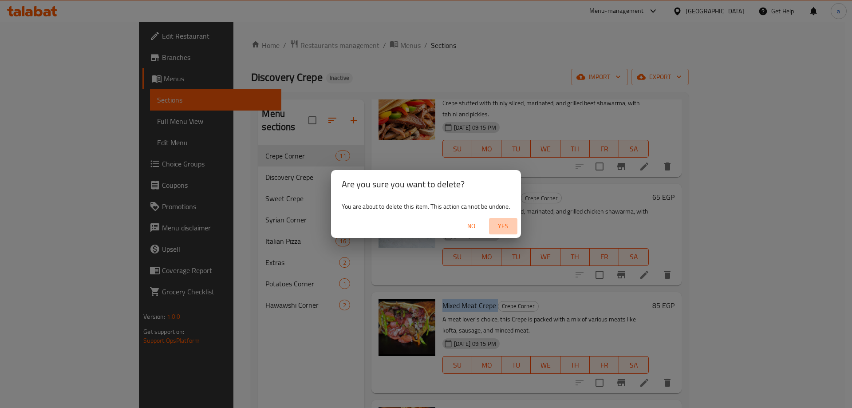
click at [506, 227] on span "Yes" at bounding box center [503, 226] width 21 height 11
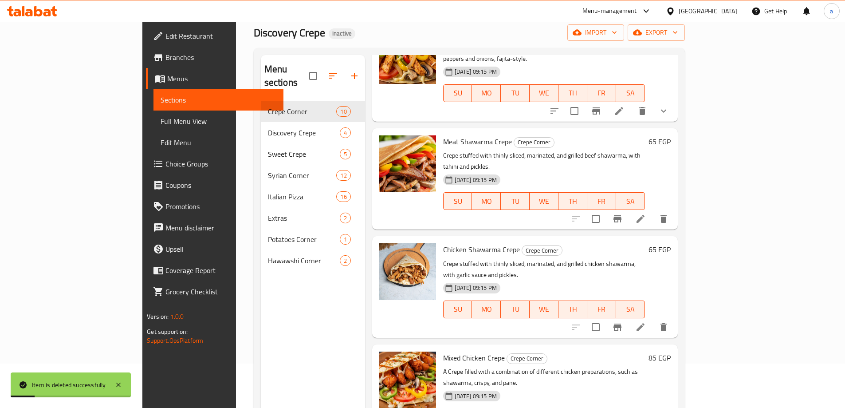
scroll to position [89, 0]
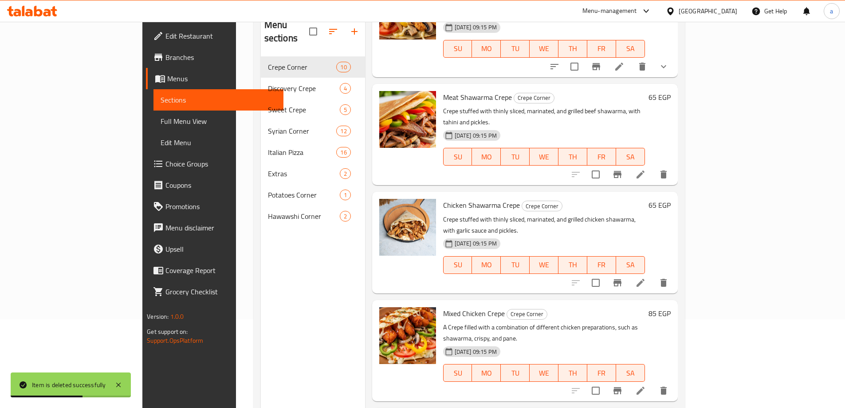
click at [449, 307] on span "Mixed Chicken Crepe" at bounding box center [474, 313] width 62 height 13
copy h6 "Mixed Chicken Crepe"
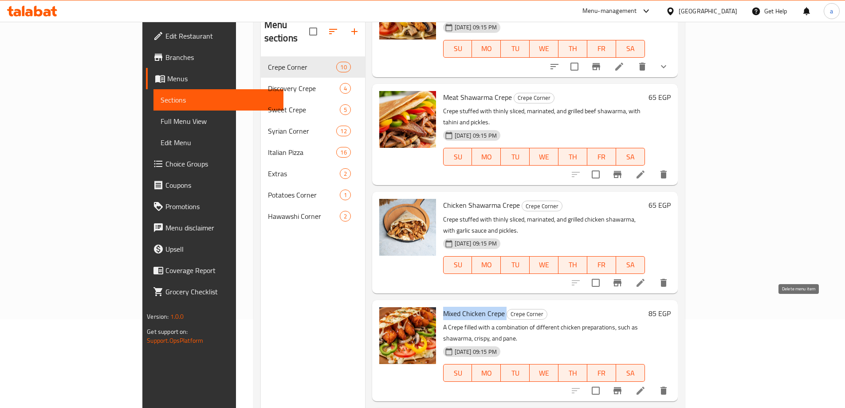
click at [675, 380] on button "delete" at bounding box center [663, 390] width 21 height 21
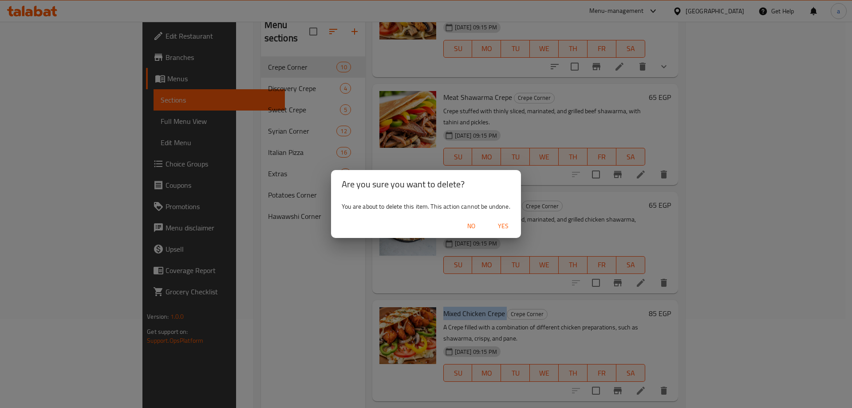
click at [505, 221] on span "Yes" at bounding box center [503, 226] width 21 height 11
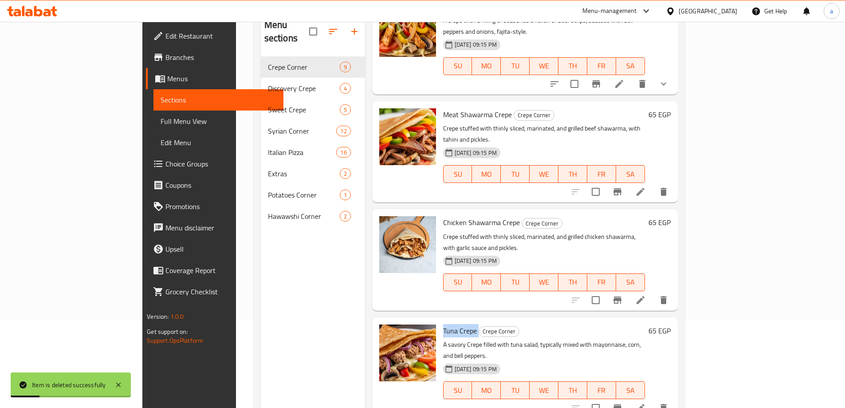
scroll to position [487, 0]
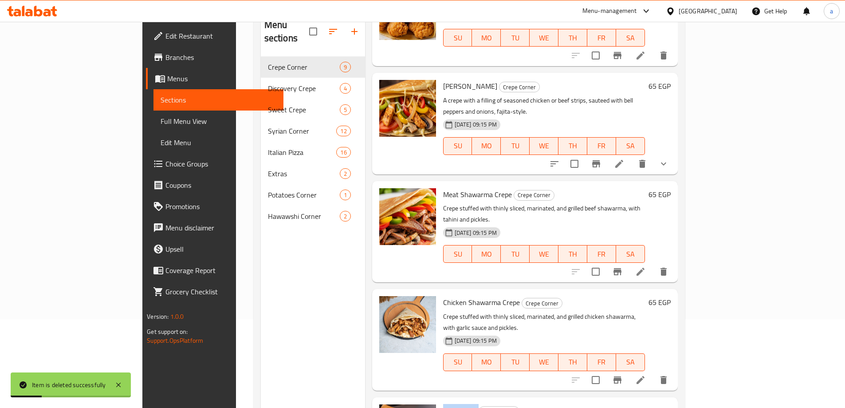
copy h6 "Tuna Crepe"
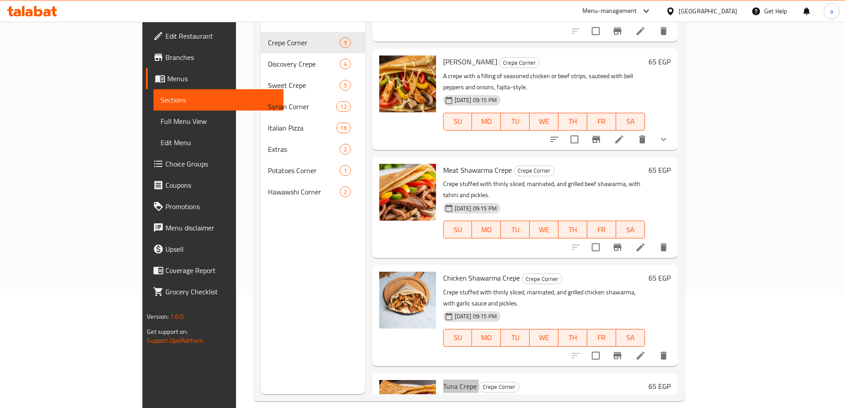
scroll to position [124, 0]
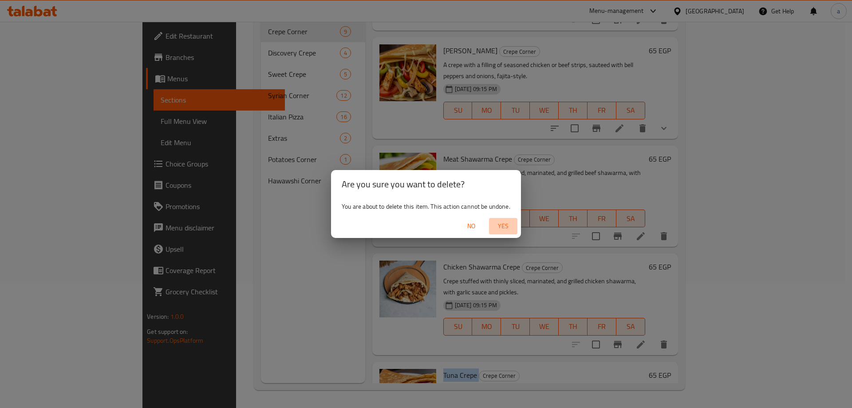
click at [503, 226] on span "Yes" at bounding box center [503, 226] width 21 height 11
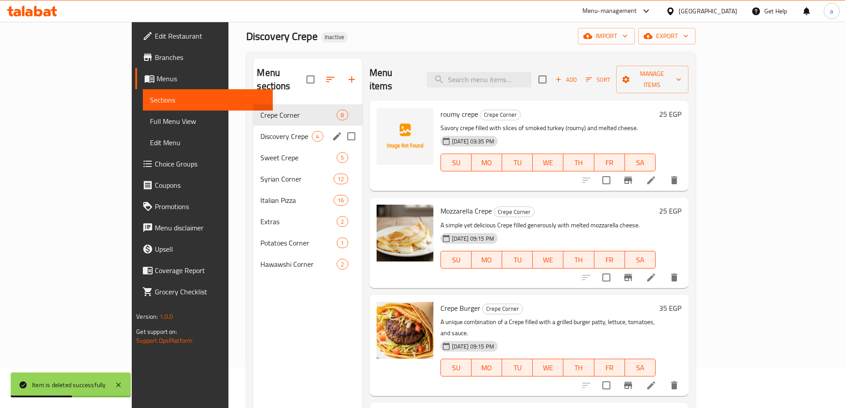
scroll to position [0, 0]
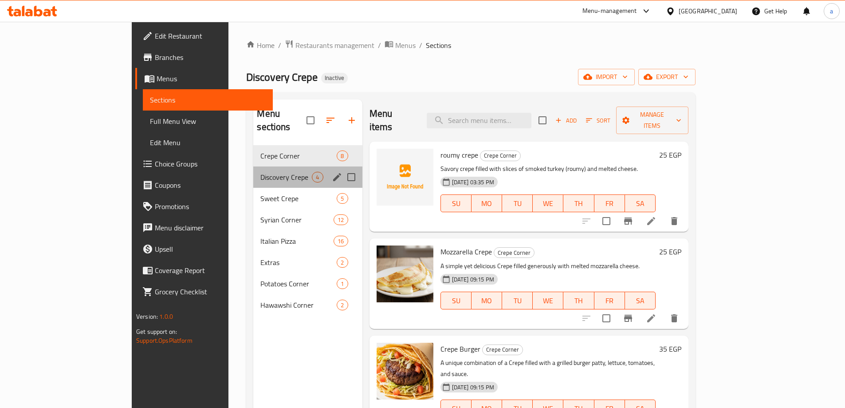
click at [253, 170] on div "Discovery Crepe 4" at bounding box center [307, 176] width 109 height 21
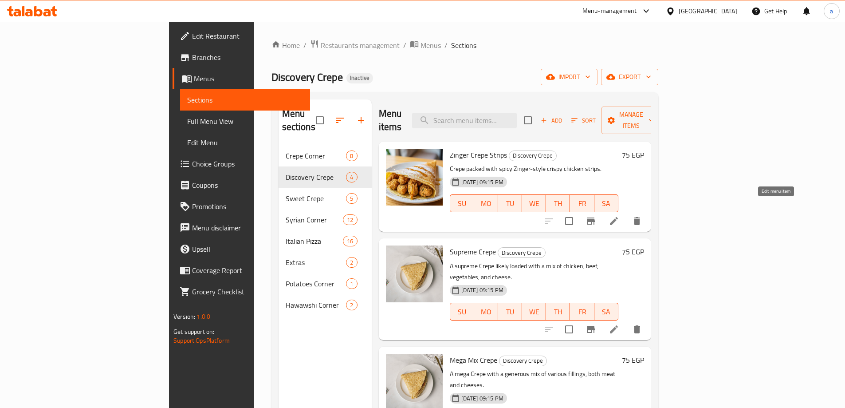
click at [618, 217] on icon at bounding box center [614, 221] width 8 height 8
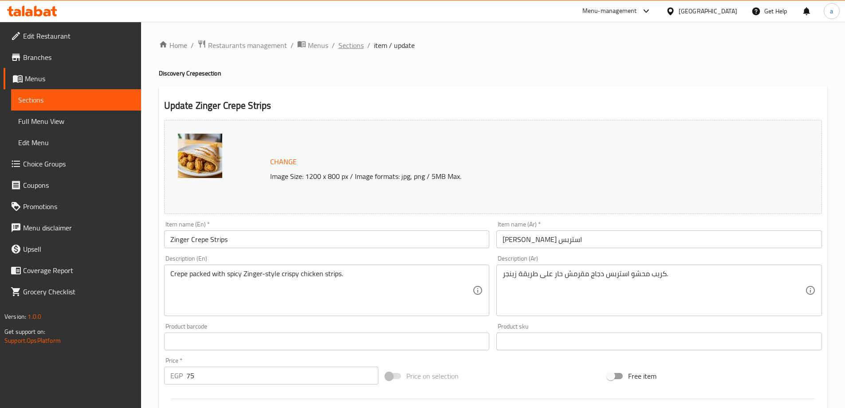
click at [339, 45] on span "Sections" at bounding box center [351, 45] width 25 height 11
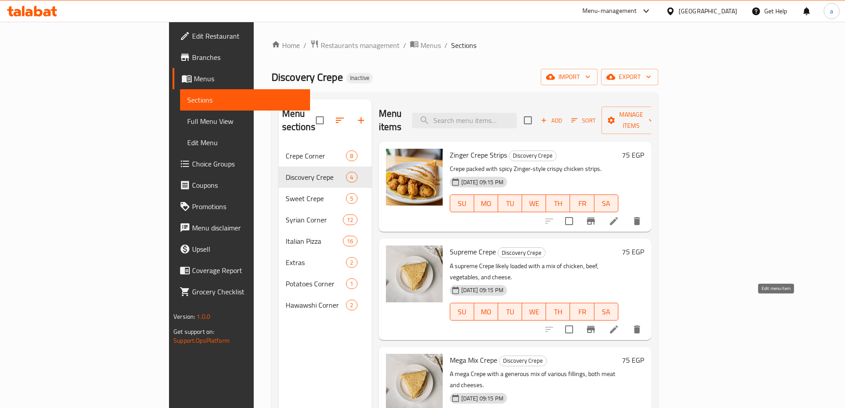
click at [620, 324] on icon at bounding box center [614, 329] width 11 height 11
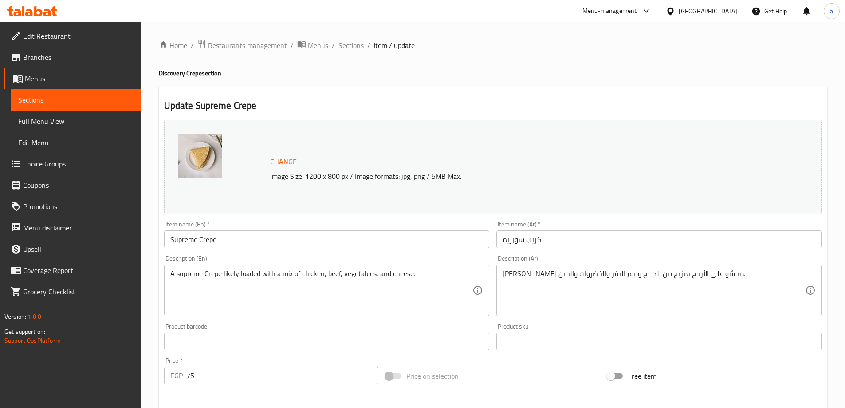
click at [240, 242] on input "Supreme Crepe" at bounding box center [327, 239] width 326 height 18
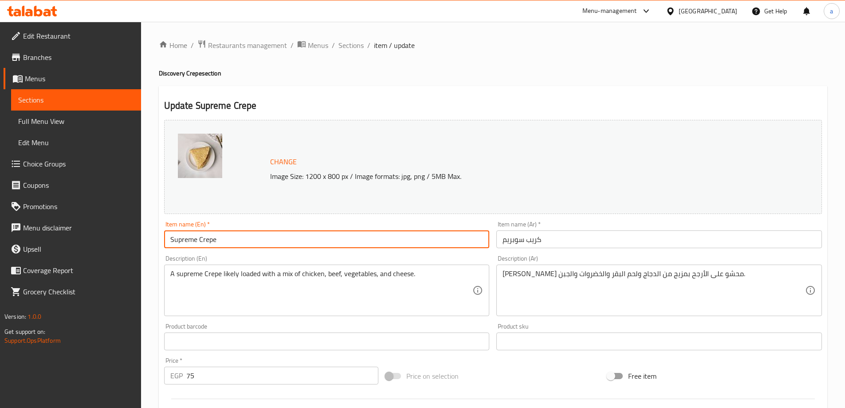
click at [240, 242] on input "Supreme Crepe" at bounding box center [327, 239] width 326 height 18
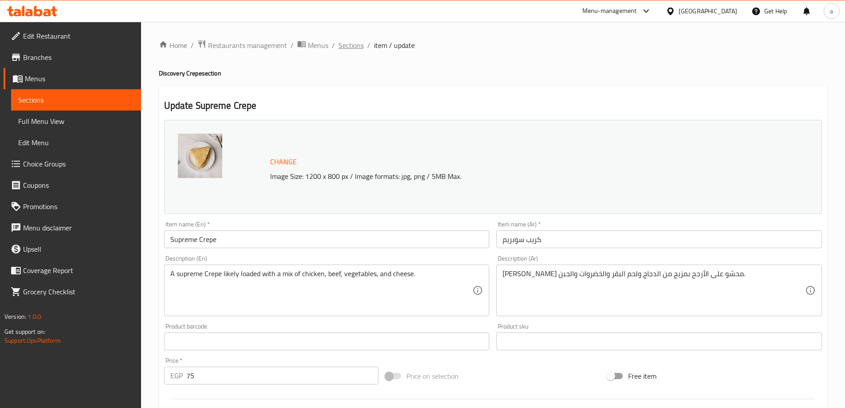
click at [347, 50] on span "Sections" at bounding box center [351, 45] width 25 height 11
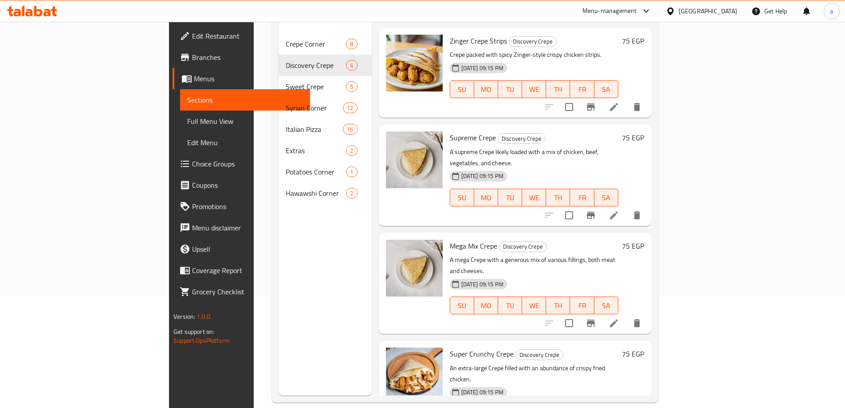
scroll to position [124, 0]
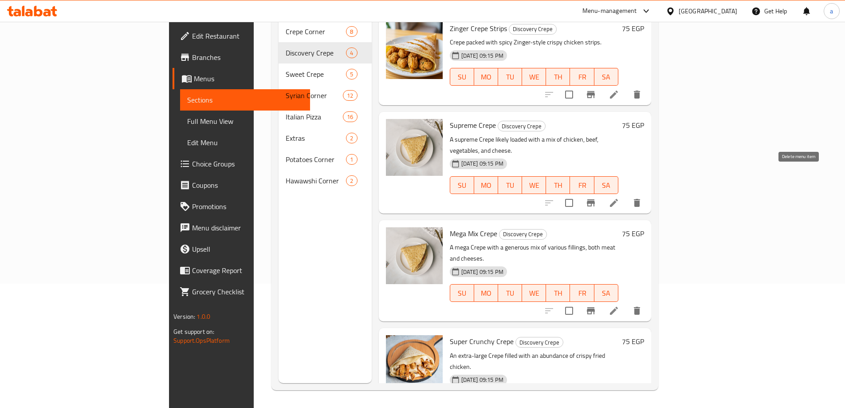
click at [640, 199] on icon "delete" at bounding box center [637, 203] width 6 height 8
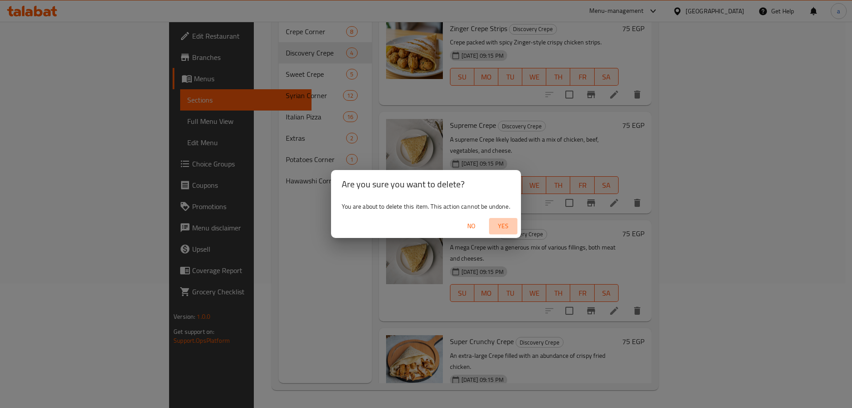
click at [507, 225] on span "Yes" at bounding box center [503, 226] width 21 height 11
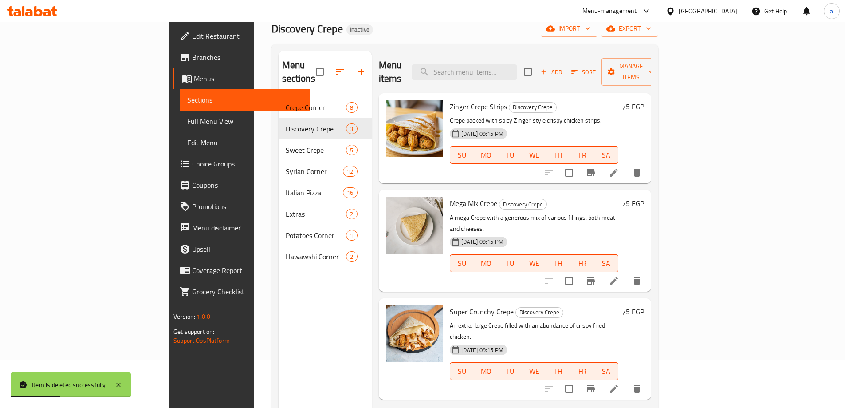
scroll to position [0, 0]
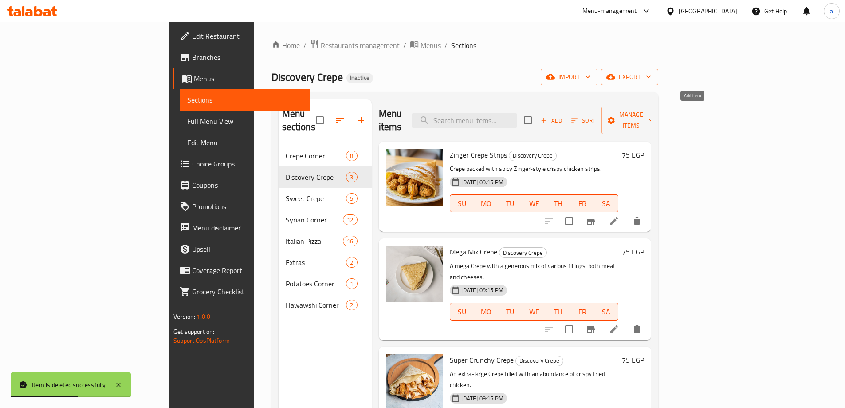
click at [564, 115] on span "Add" at bounding box center [552, 120] width 24 height 10
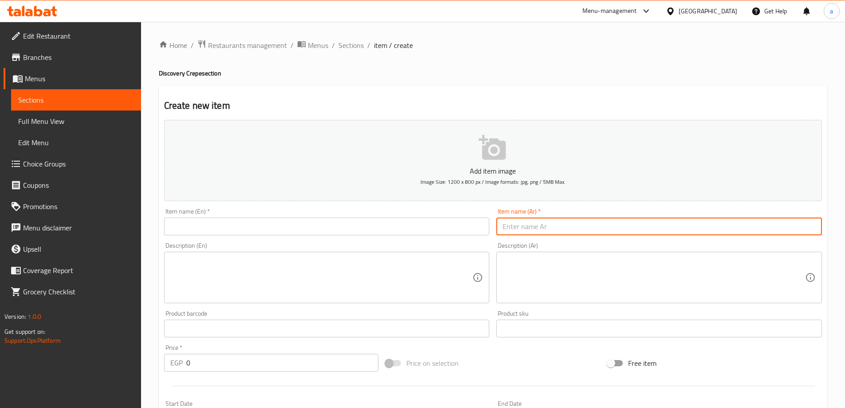
click at [536, 229] on input "text" at bounding box center [660, 226] width 326 height 18
paste input "كريب ميكس روم"
type input "كريب ميكس روم"
click at [401, 228] on input "text" at bounding box center [327, 226] width 326 height 18
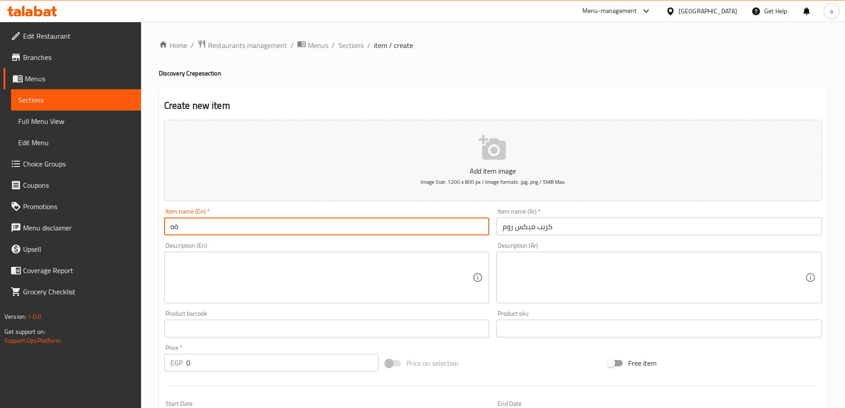
type input "ة"
click at [401, 228] on input "mix roum cerepe" at bounding box center [327, 226] width 326 height 18
type input "mix roum crepe"
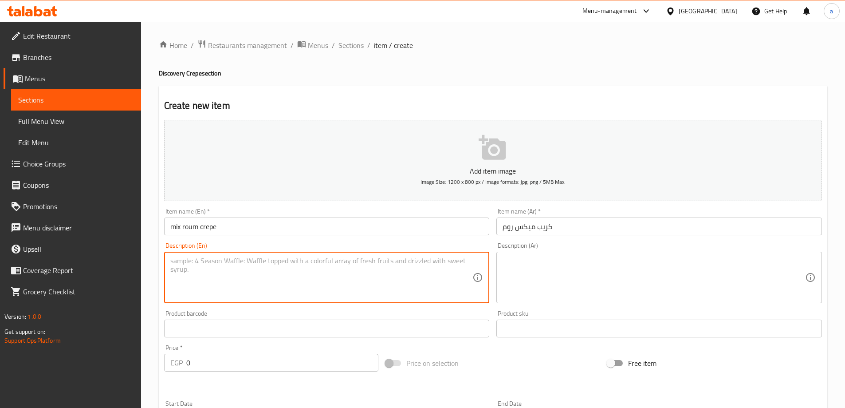
click at [295, 284] on textarea at bounding box center [321, 278] width 303 height 42
paste textarea "Crêpe filled with a mix of different cheeses, with smoked turkey (roumy) being …"
click at [179, 257] on textarea "Crêpe filled with a mix of different cheeses, with smoked turkey (roumy) being …" at bounding box center [321, 278] width 303 height 42
type textarea "Crepe filled with a mix of different cheeses, with smoked turkey (roumy) being …"
click at [521, 265] on textarea at bounding box center [654, 278] width 303 height 42
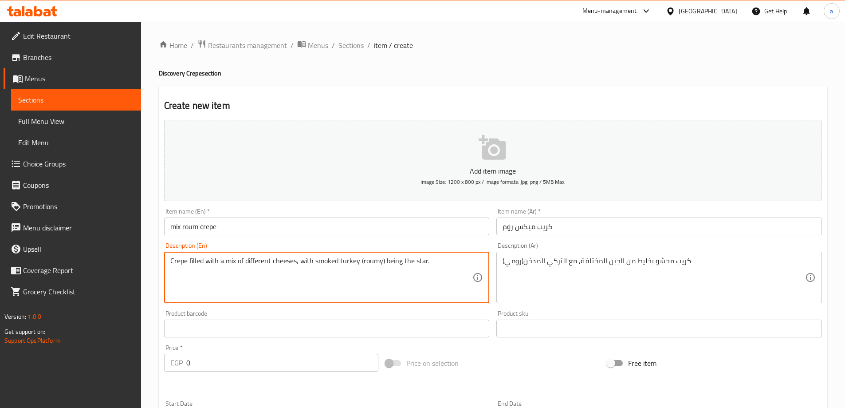
drag, startPoint x: 430, startPoint y: 266, endPoint x: 298, endPoint y: 265, distance: 132.7
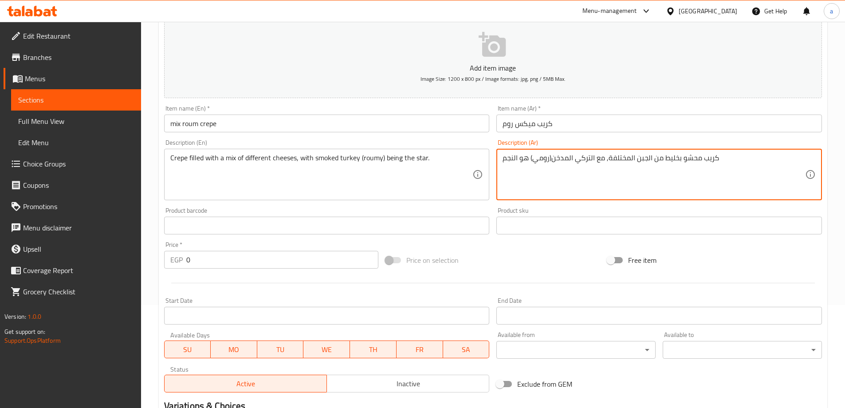
scroll to position [178, 0]
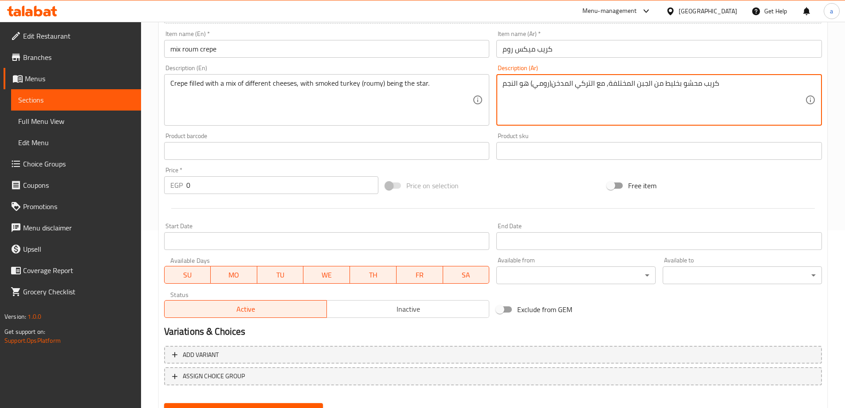
type textarea "كريب محشو بخليط من الجبن المختلفة, مع التركي المدخن(رومي) هو النجم"
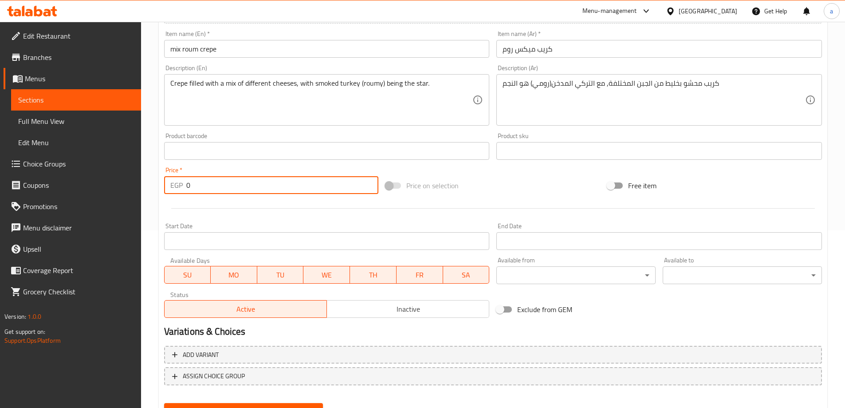
click at [225, 189] on input "0" at bounding box center [282, 185] width 193 height 18
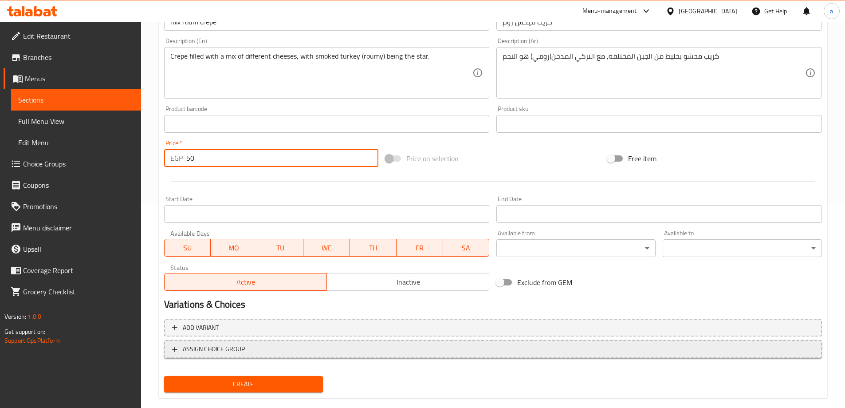
scroll to position [219, 0]
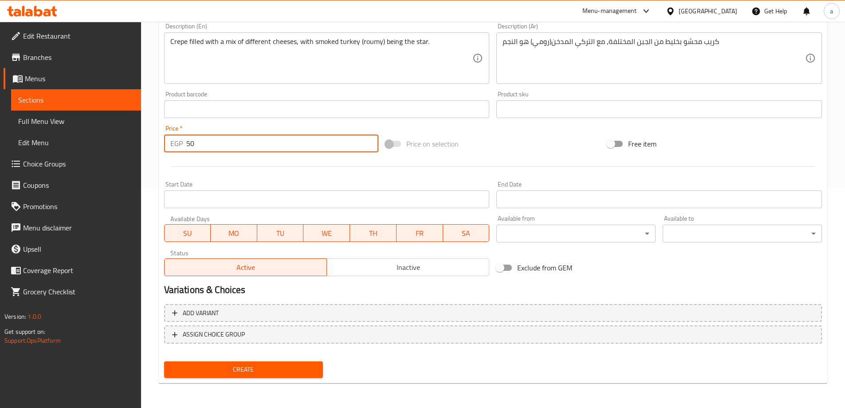
type input "50"
click at [196, 372] on span "Create" at bounding box center [243, 369] width 145 height 11
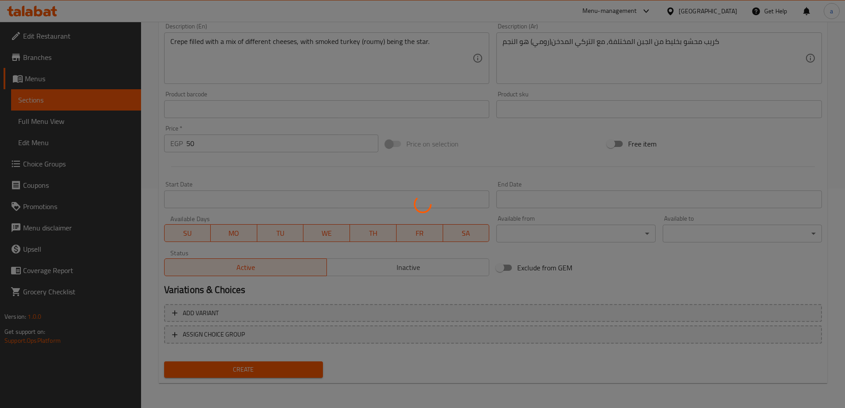
type input "0"
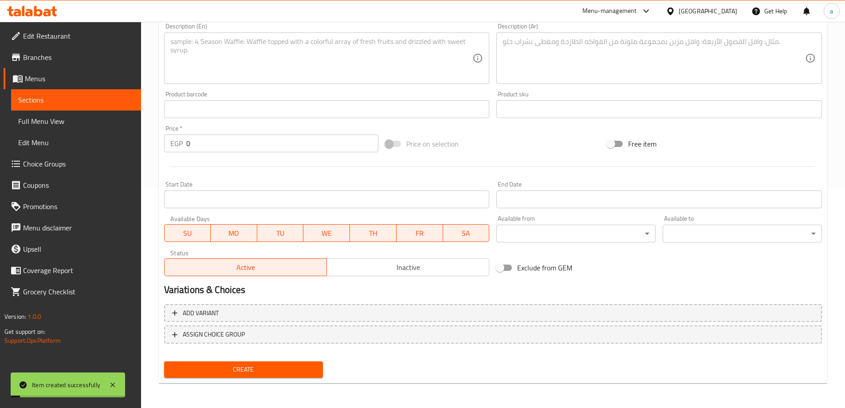
scroll to position [0, 0]
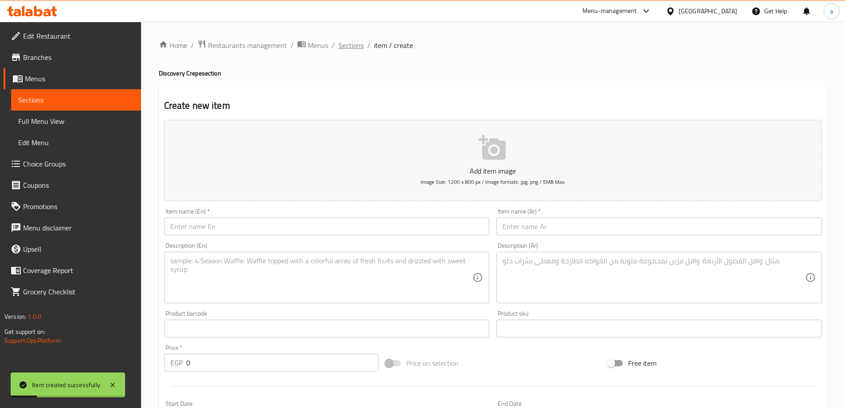
click at [350, 47] on span "Sections" at bounding box center [351, 45] width 25 height 11
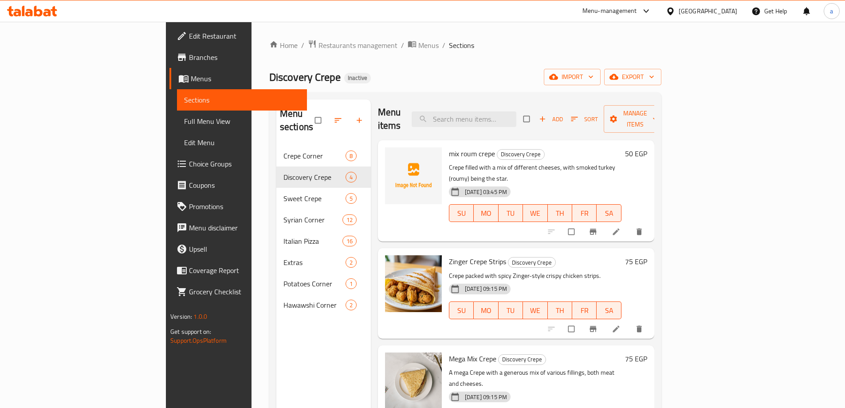
scroll to position [2, 0]
click at [655, 120] on div "Menu items Add Sort Manage items" at bounding box center [516, 118] width 276 height 42
click at [667, 118] on div "Add Sort Manage items" at bounding box center [595, 118] width 143 height 28
click at [563, 114] on span "Add" at bounding box center [551, 118] width 24 height 10
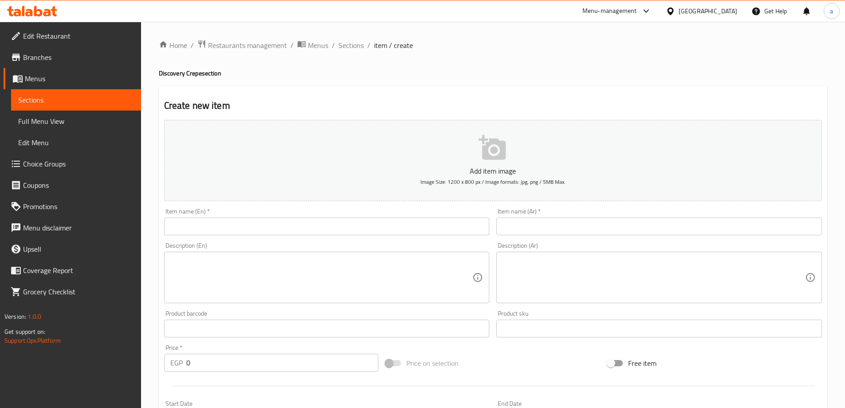
click at [515, 221] on input "text" at bounding box center [660, 226] width 326 height 18
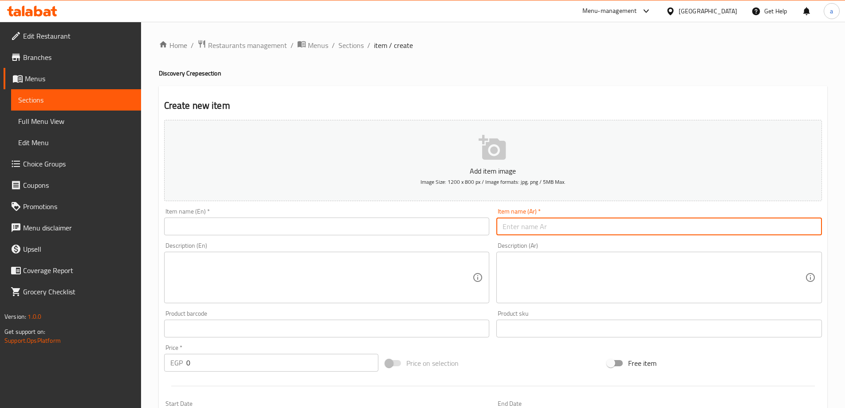
paste input "كريب قنبلة"
type input "كريب قنبلة"
click at [393, 229] on input "text" at bounding box center [327, 226] width 326 height 18
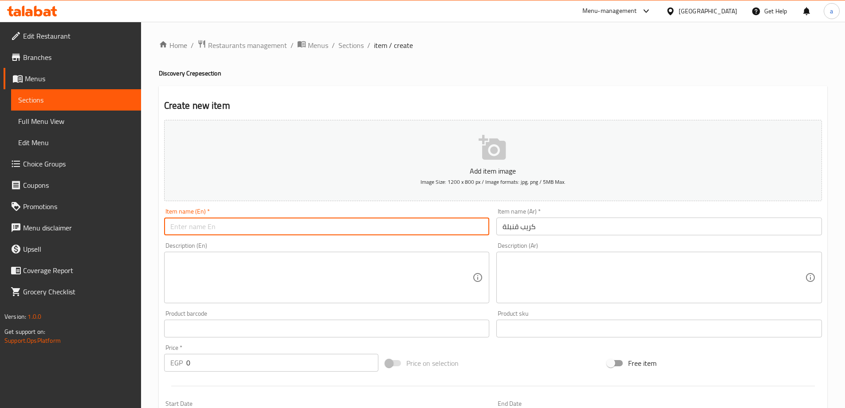
type input "ض"
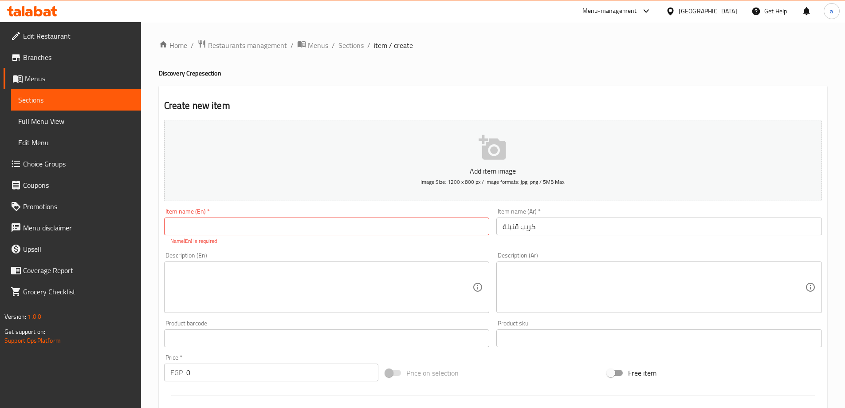
click at [238, 226] on input "text" at bounding box center [327, 226] width 326 height 18
paste input "qunbula"
type input "qunbula crepe"
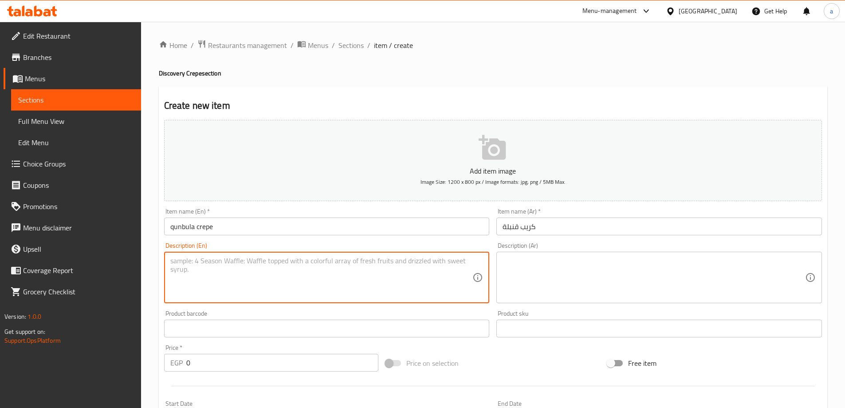
click at [355, 283] on textarea at bounding box center [321, 278] width 303 height 42
paste textarea ""The Bomb" crêpe, an explosive mix of sweet and savory, or a massive combinatio…"
type textarea ""The Bomb" crêpe, an explosive mix of sweet and savory, or a massive combinatio…"
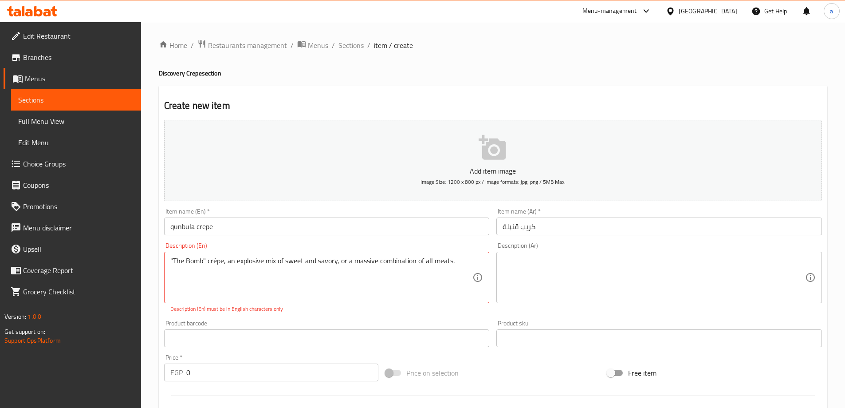
click at [503, 273] on textarea at bounding box center [654, 278] width 303 height 42
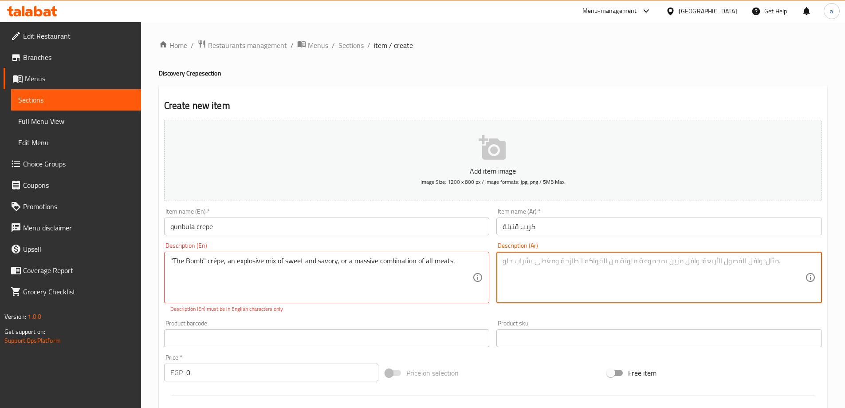
paste textarea "كريب "القنبلة"، وهو مزيج متفجر من الحلو والمالح، أو مزيج ضخم من جميع أنواع اللح…"
click at [719, 263] on textarea "كريب "القنبلة"، وهو مزيج متفجر من الحلو والمالح، أو مزيج ضخم من جميع أنواع اللح…" at bounding box center [654, 278] width 303 height 42
type textarea "كريب "القنبلة"، وهو مزيج إكسبلوسيف من الحلو والمالح، أو مزيج ضخم من جميع أنواع …"
drag, startPoint x: 217, startPoint y: 261, endPoint x: 227, endPoint y: 264, distance: 11.0
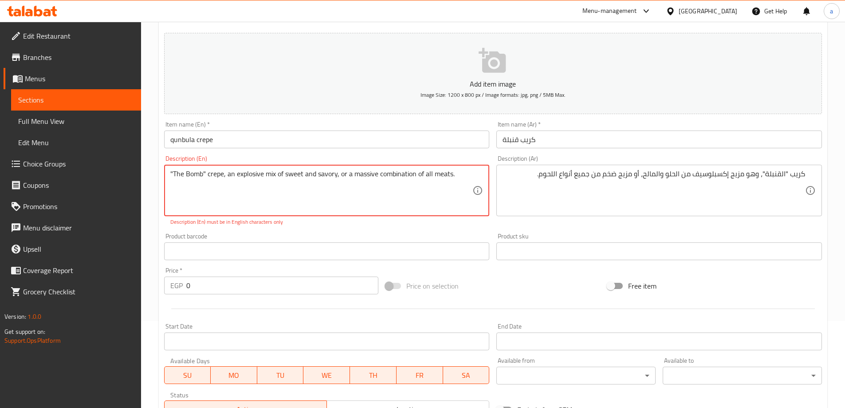
scroll to position [89, 0]
type textarea ""The Bomb" crepe, an explosive mix of sweet and savory, or a massive combinatio…"
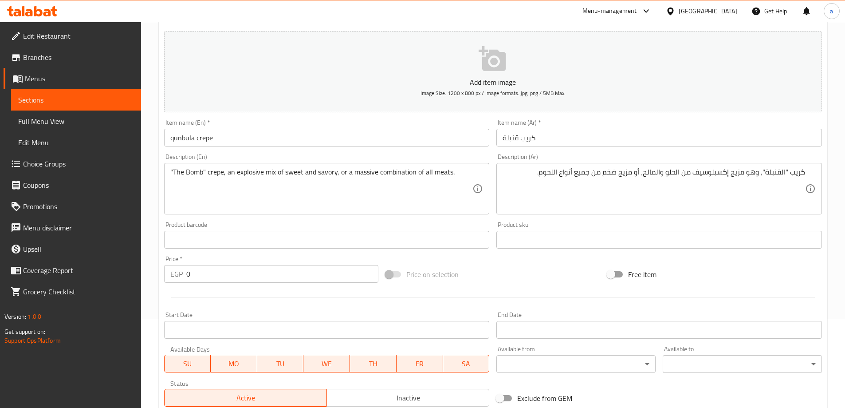
click at [209, 270] on input "0" at bounding box center [282, 274] width 193 height 18
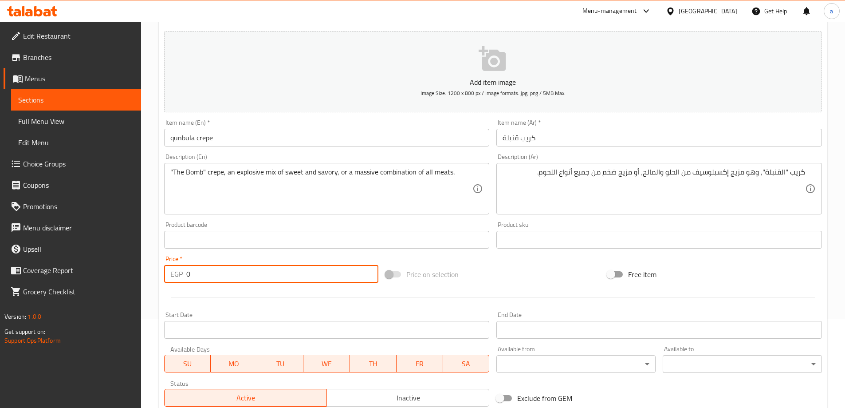
click at [209, 270] on input "0" at bounding box center [282, 274] width 193 height 18
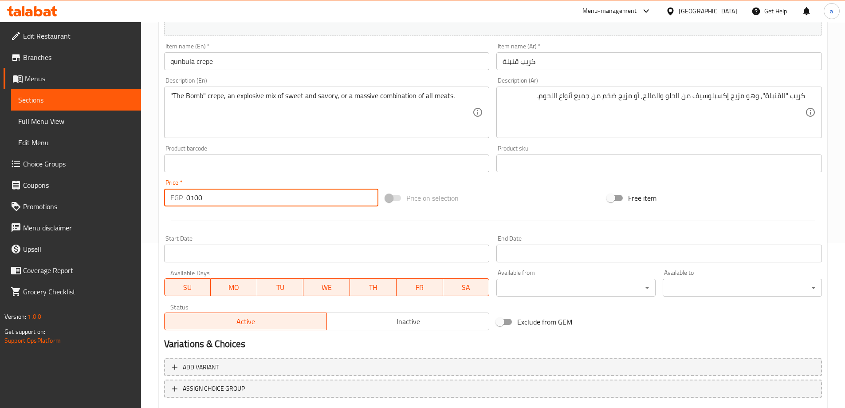
scroll to position [219, 0]
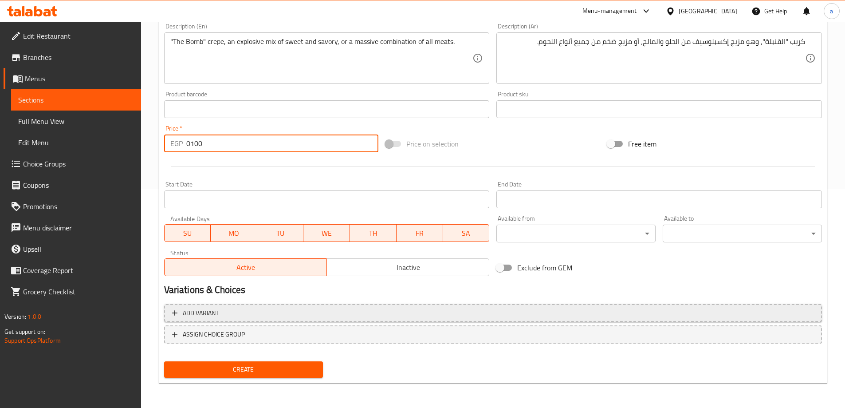
type input "0100"
click at [244, 319] on button "Add variant" at bounding box center [493, 313] width 658 height 18
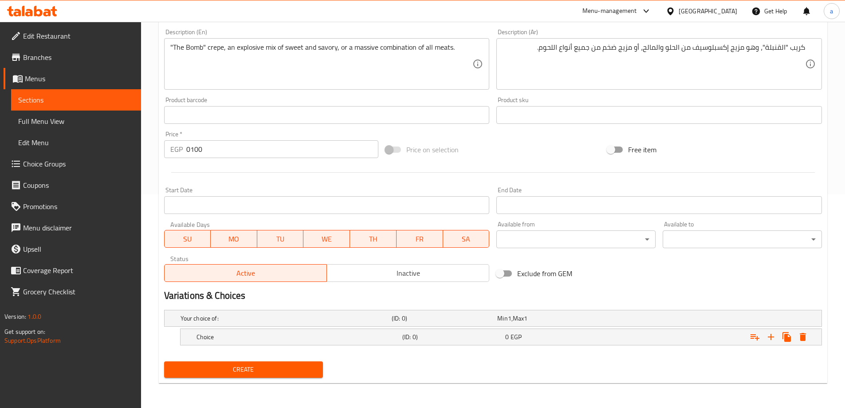
scroll to position [213, 0]
click at [355, 314] on h5 "Your choice of:" at bounding box center [285, 318] width 208 height 9
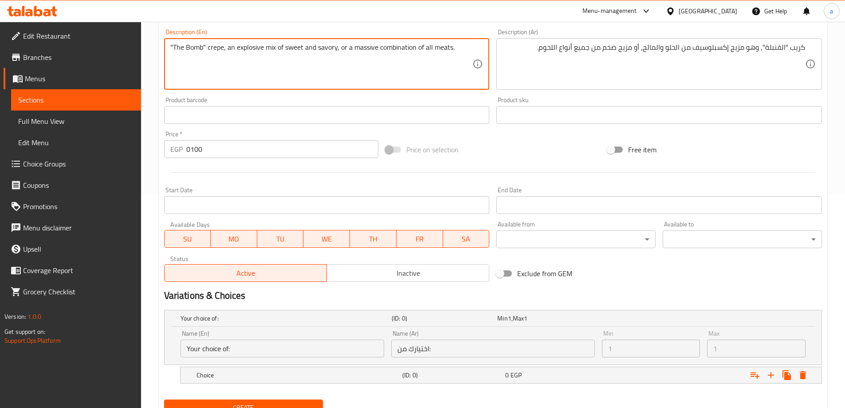
drag, startPoint x: 267, startPoint y: 47, endPoint x: 337, endPoint y: 58, distance: 70.4
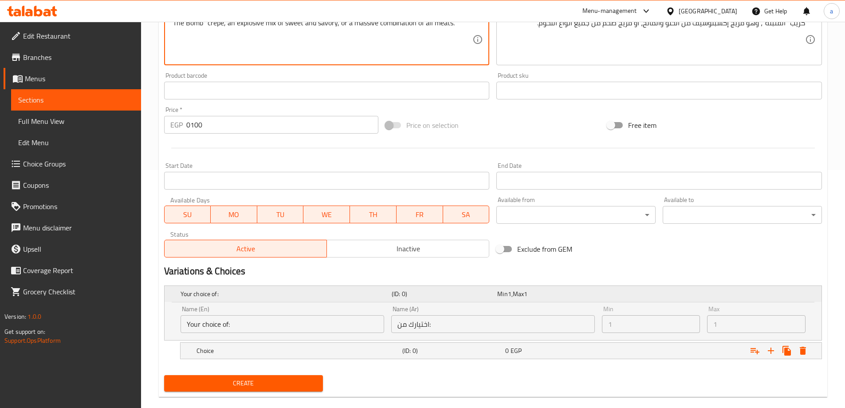
scroll to position [252, 0]
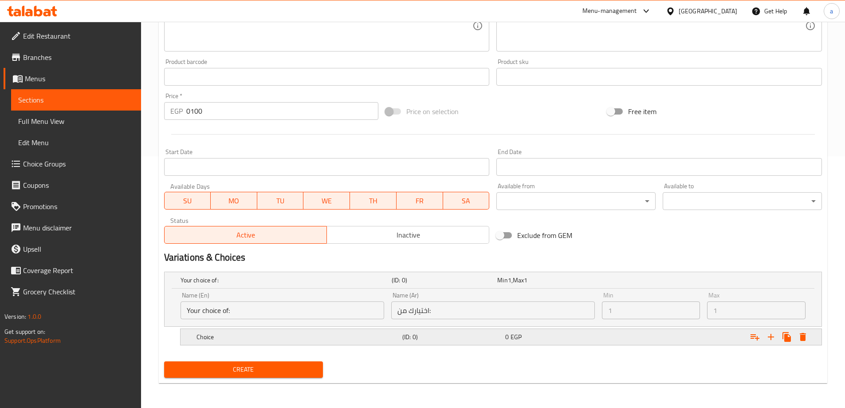
click at [292, 334] on h5 "Choice" at bounding box center [298, 336] width 202 height 9
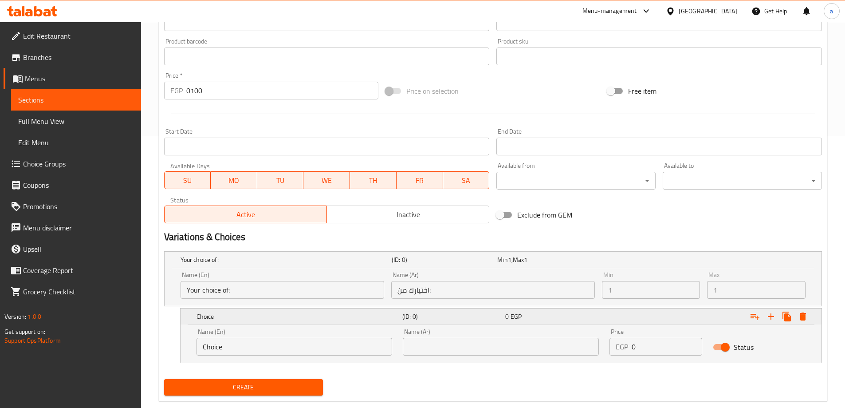
scroll to position [290, 0]
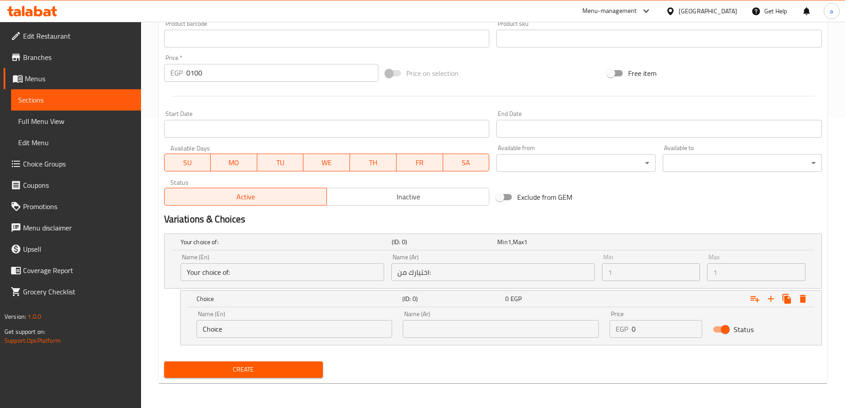
click at [293, 324] on input "Choice" at bounding box center [295, 329] width 196 height 18
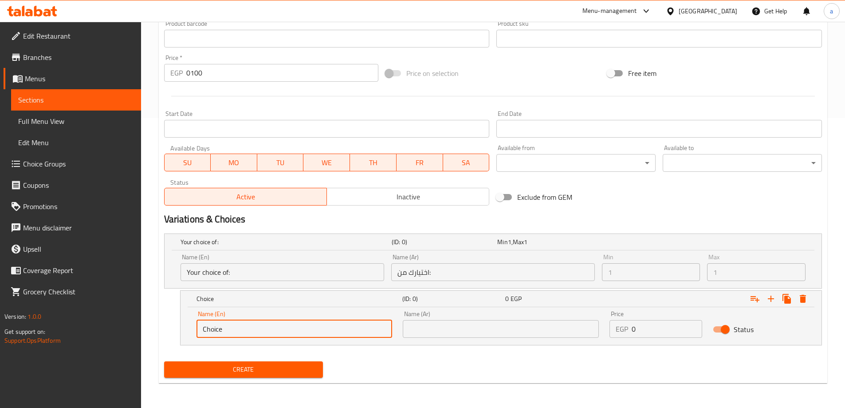
click at [293, 324] on input "Choice" at bounding box center [295, 329] width 196 height 18
paste input "mix of sweet and savory"
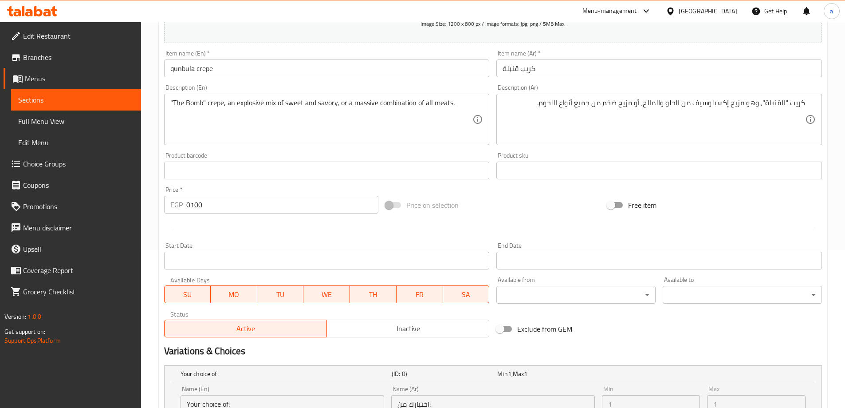
scroll to position [157, 0]
type input "mix of sweet and savory"
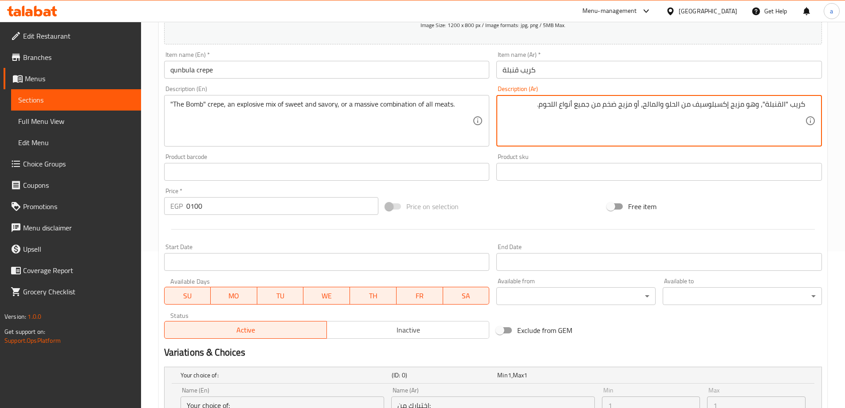
drag, startPoint x: 645, startPoint y: 106, endPoint x: 691, endPoint y: 124, distance: 49.2
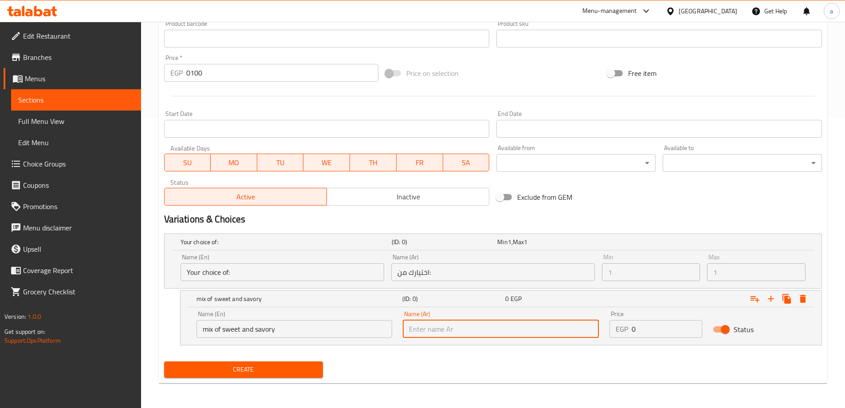
click at [446, 335] on input "text" at bounding box center [501, 329] width 196 height 18
type input "l"
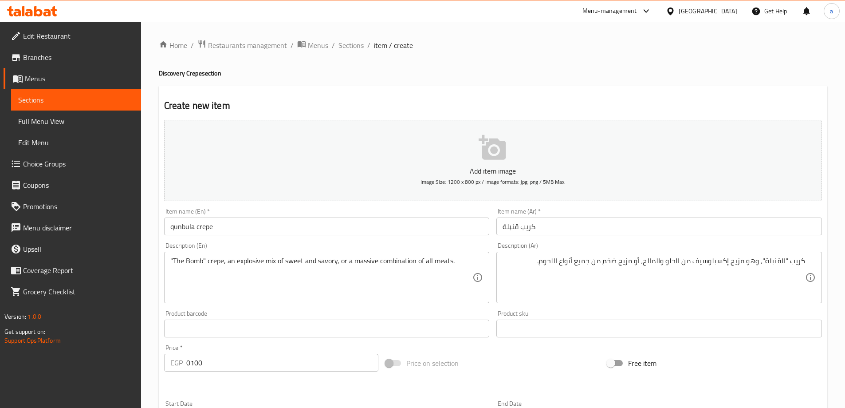
scroll to position [222, 0]
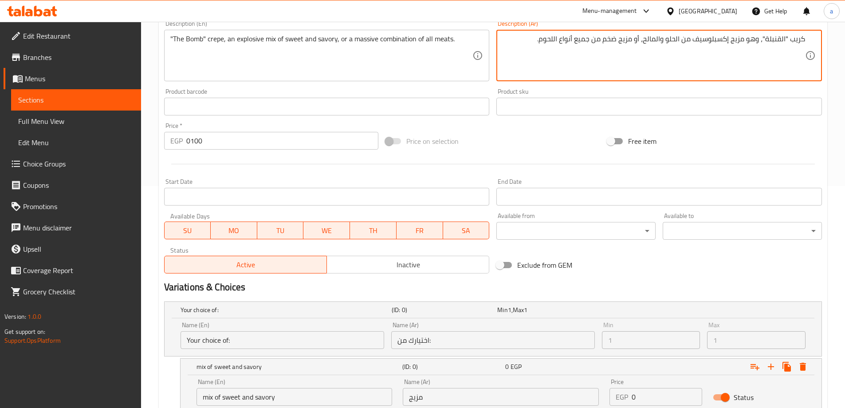
drag, startPoint x: 680, startPoint y: 39, endPoint x: 645, endPoint y: 48, distance: 36.3
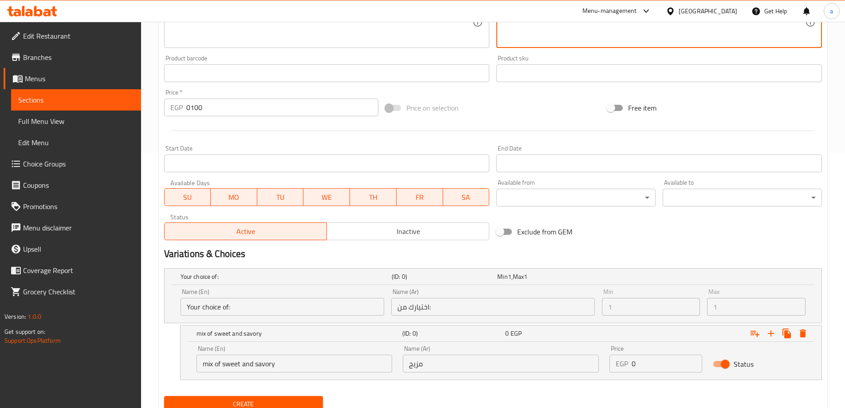
scroll to position [290, 0]
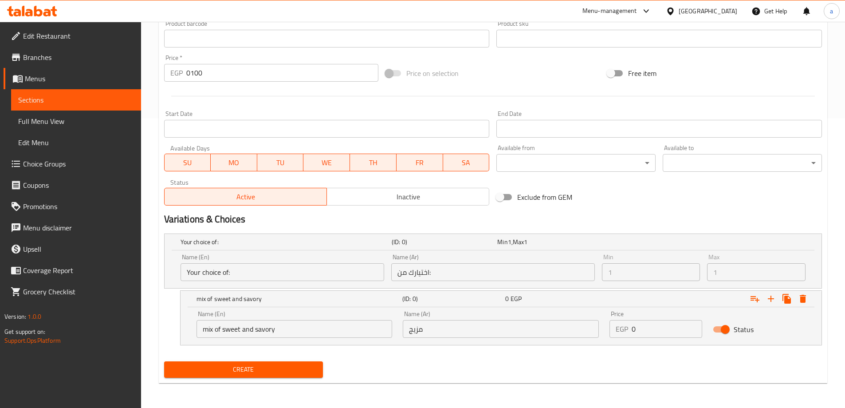
click at [503, 328] on input "مزيج" at bounding box center [501, 329] width 196 height 18
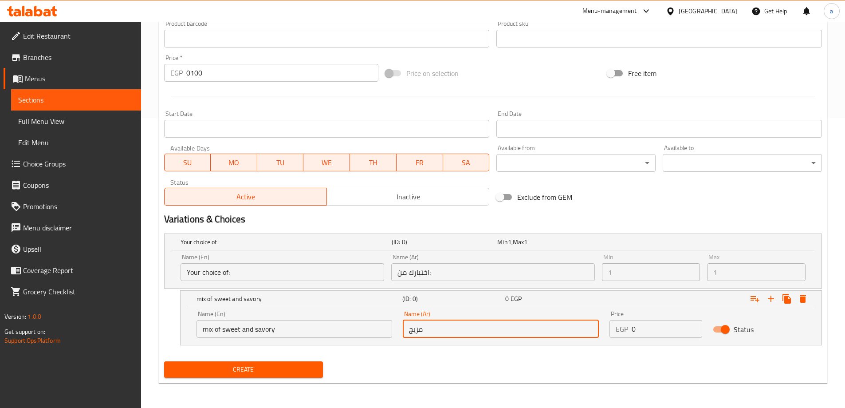
paste input "الحلو والمالح"
type input "مزيج الحلو والمالح"
click at [773, 303] on icon "Expand" at bounding box center [771, 298] width 11 height 11
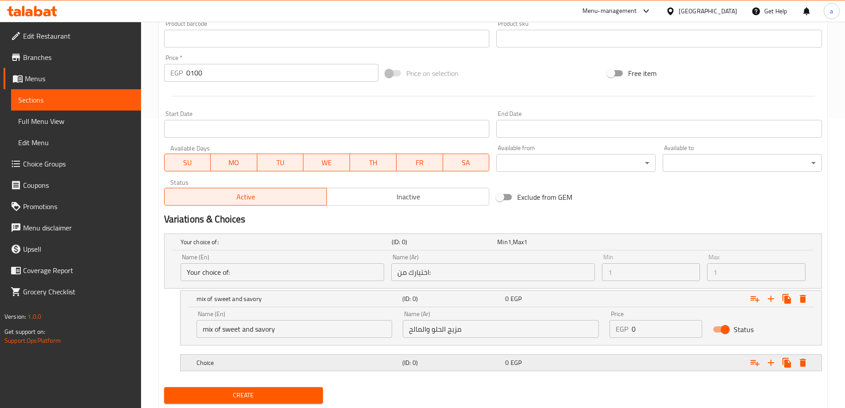
click at [505, 363] on div "0 EGP" at bounding box center [555, 362] width 103 height 12
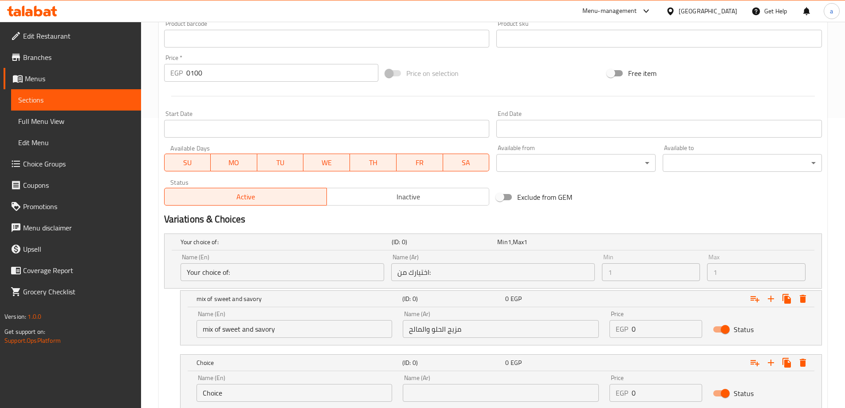
scroll to position [24, 0]
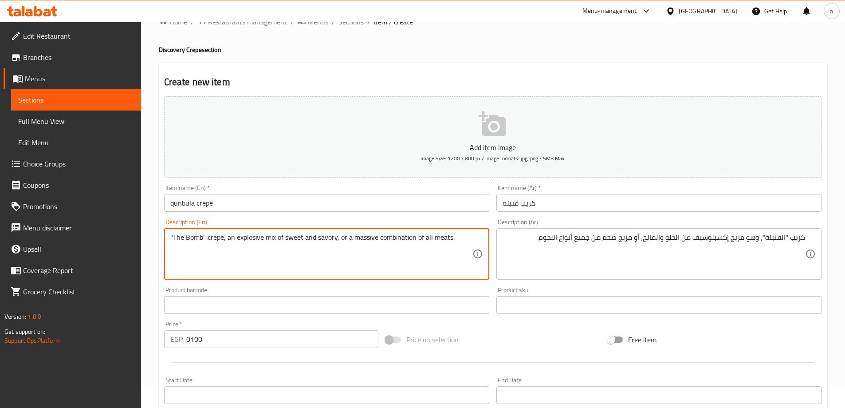
drag, startPoint x: 352, startPoint y: 238, endPoint x: 462, endPoint y: 241, distance: 109.6
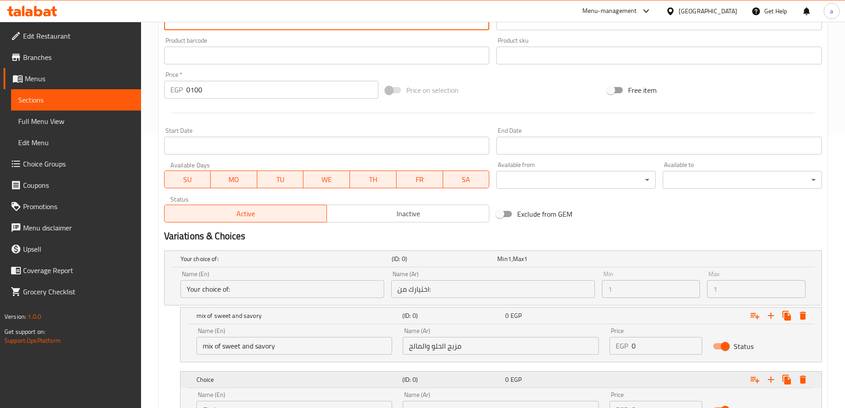
scroll to position [354, 0]
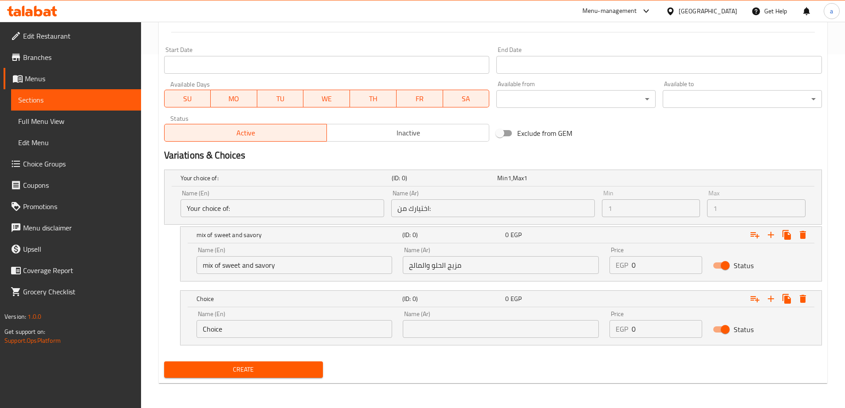
click at [270, 328] on input "Choice" at bounding box center [295, 329] width 196 height 18
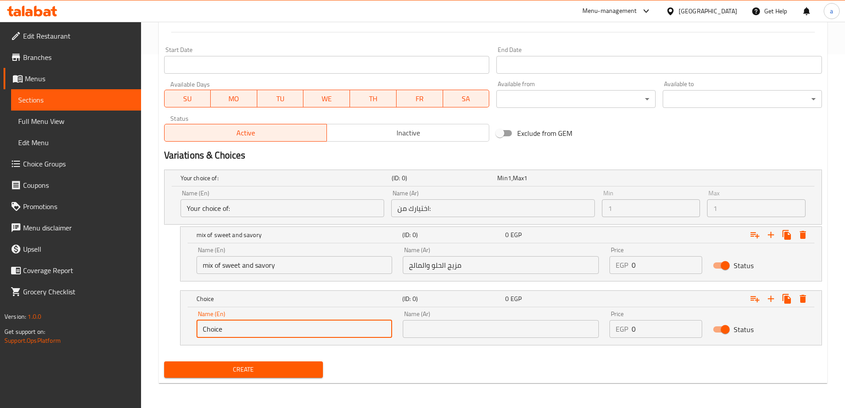
click at [270, 328] on input "Choice" at bounding box center [295, 329] width 196 height 18
paste input "massive combination of all meats."
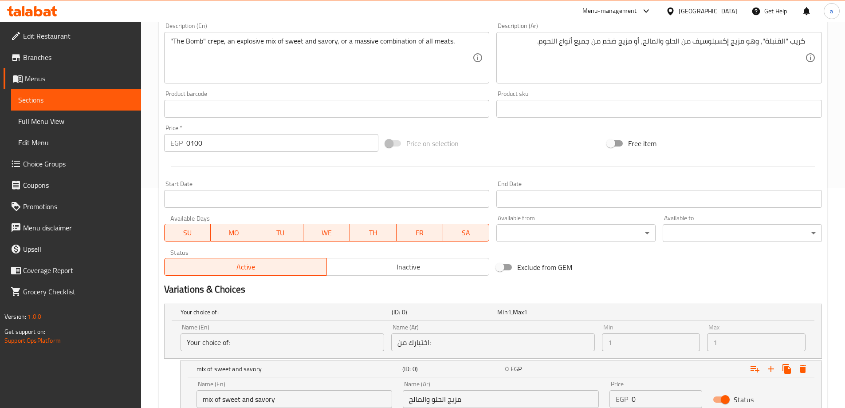
scroll to position [132, 0]
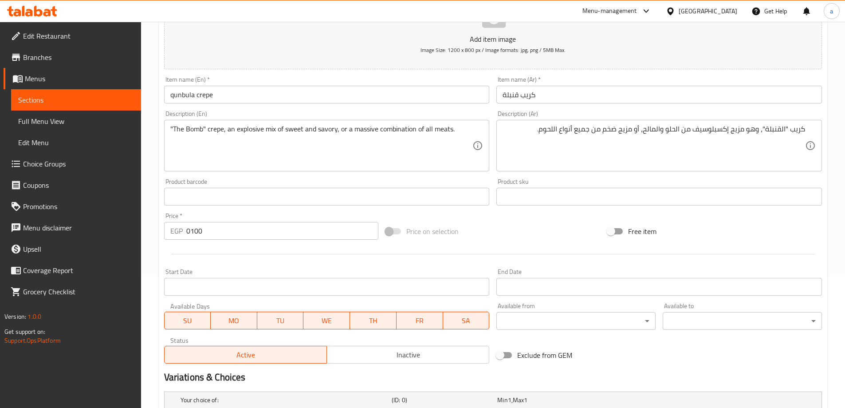
type input "massive combination of all meats"
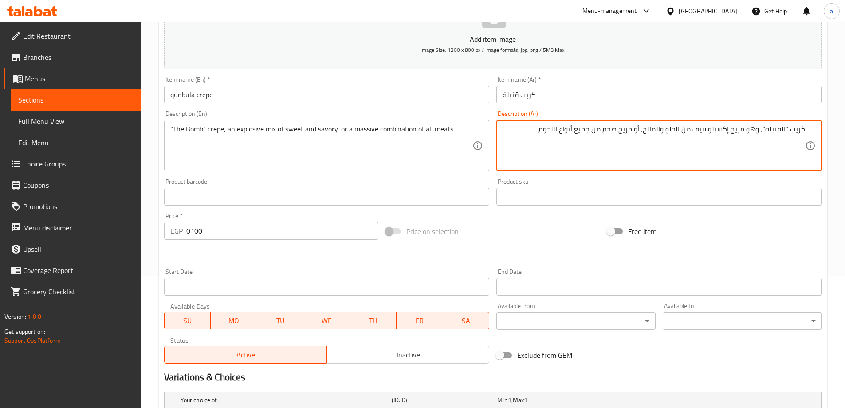
drag, startPoint x: 634, startPoint y: 131, endPoint x: 532, endPoint y: 128, distance: 102.1
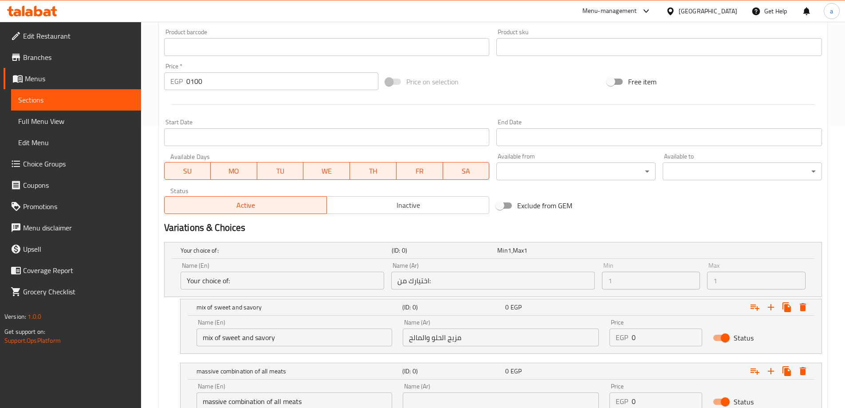
scroll to position [354, 0]
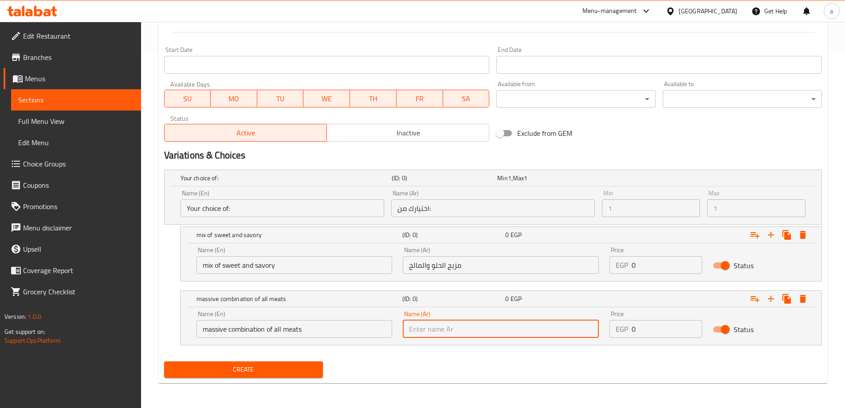
click at [463, 323] on input "text" at bounding box center [501, 329] width 196 height 18
paste input "مزيج ضخم من جميع أنواع اللحوم."
type input "مزيج ضخم من جميع أنواع اللحوم"
click at [268, 369] on span "Create" at bounding box center [243, 369] width 145 height 11
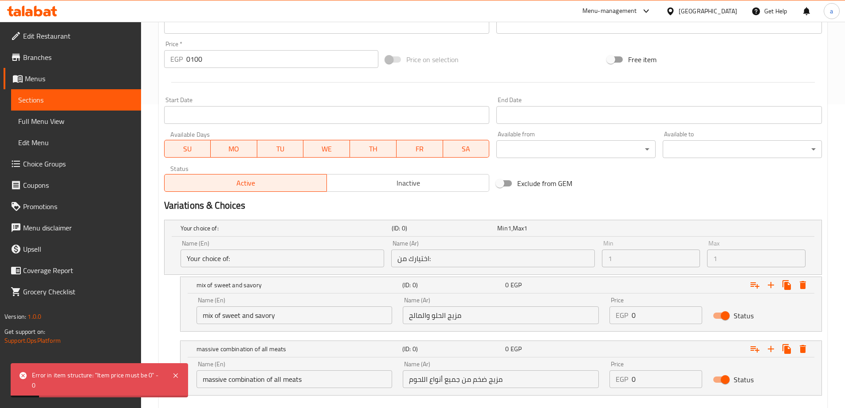
scroll to position [265, 0]
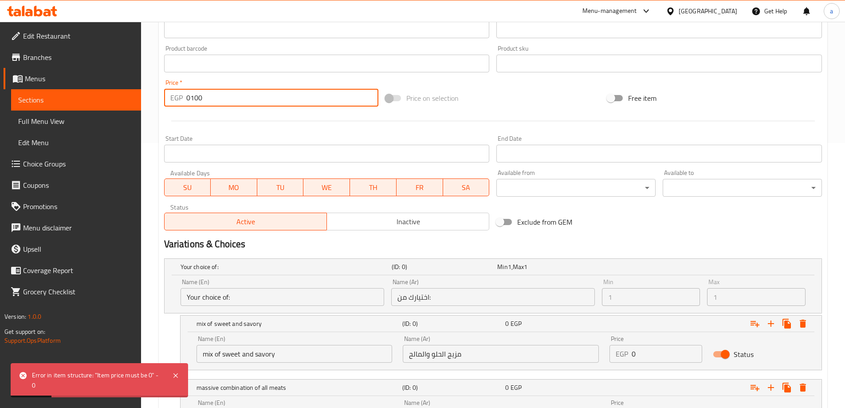
click at [190, 100] on input "0100" at bounding box center [282, 98] width 193 height 18
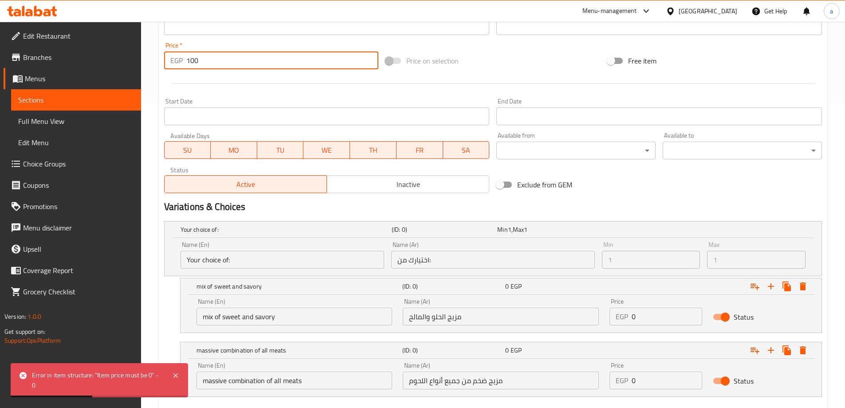
scroll to position [354, 0]
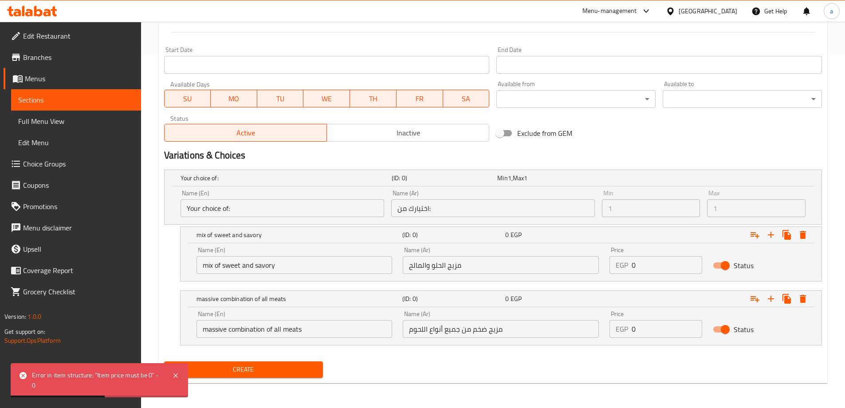
type input "100"
click at [225, 366] on span "Create" at bounding box center [243, 369] width 145 height 11
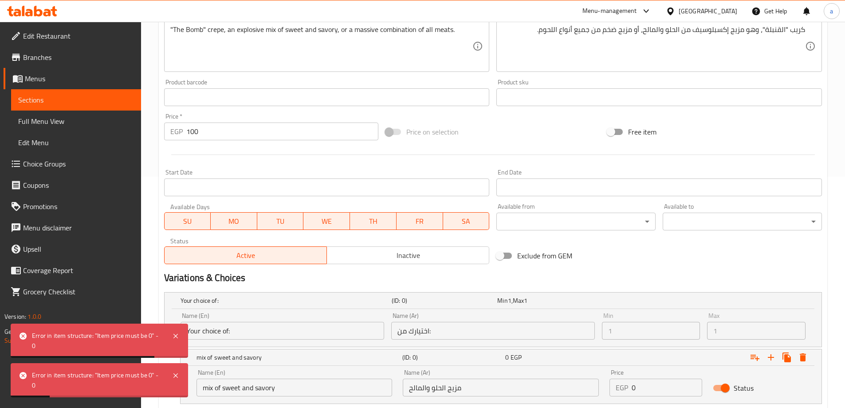
scroll to position [221, 0]
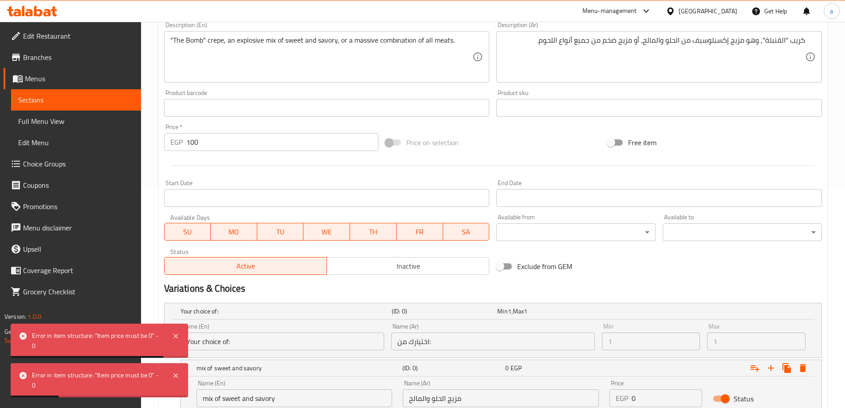
click at [239, 141] on input "100" at bounding box center [282, 142] width 193 height 18
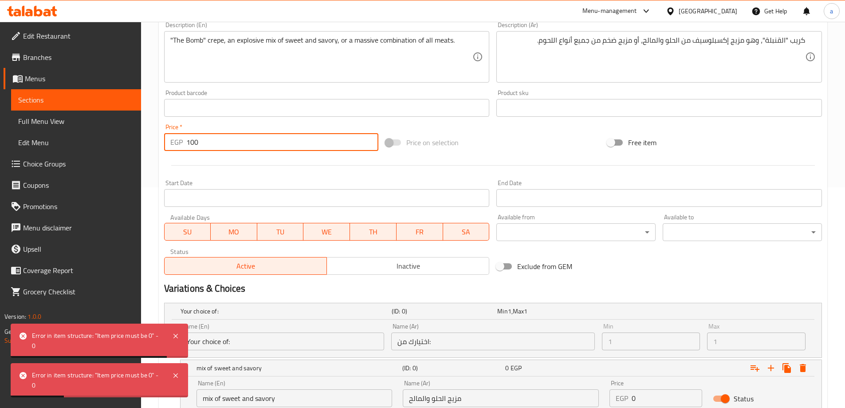
click at [239, 141] on input "100" at bounding box center [282, 142] width 193 height 18
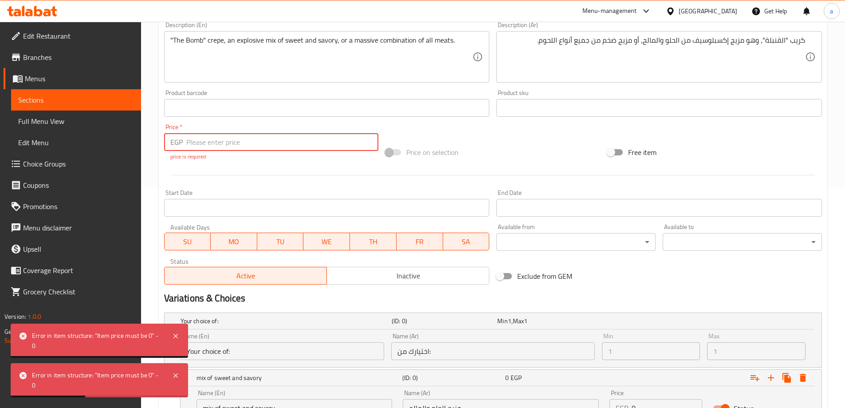
scroll to position [363, 0]
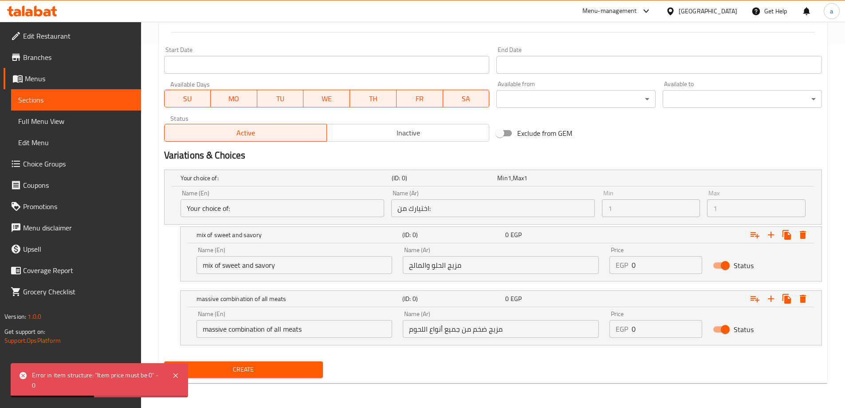
click at [652, 263] on input "0" at bounding box center [667, 265] width 71 height 18
type input "100"
click at [647, 335] on input "0" at bounding box center [667, 329] width 71 height 18
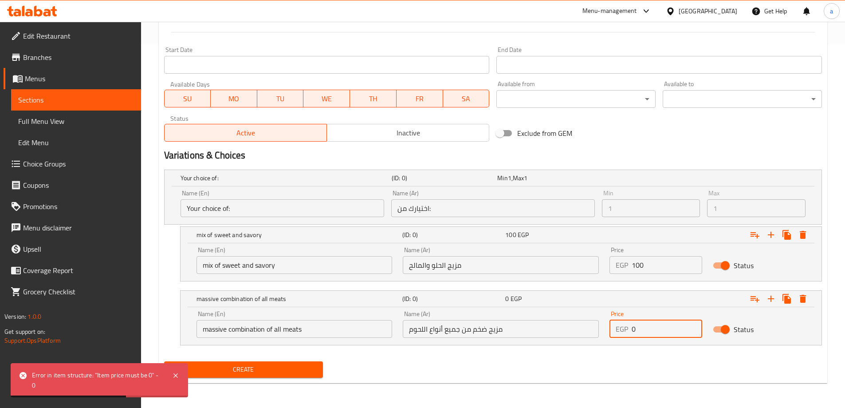
click at [647, 335] on input "0" at bounding box center [667, 329] width 71 height 18
type input "100"
click at [274, 381] on div "Create new item Add item image Image Size: 1200 x 800 px / Image formats: jpg, …" at bounding box center [493, 53] width 669 height 660
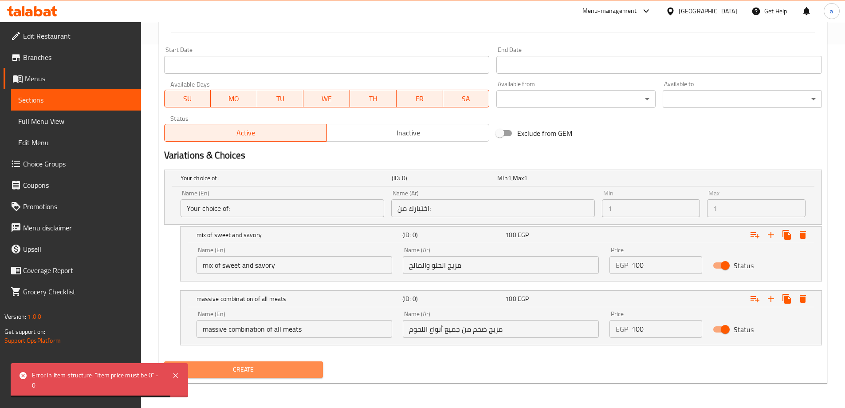
click at [273, 375] on button "Create" at bounding box center [243, 369] width 159 height 16
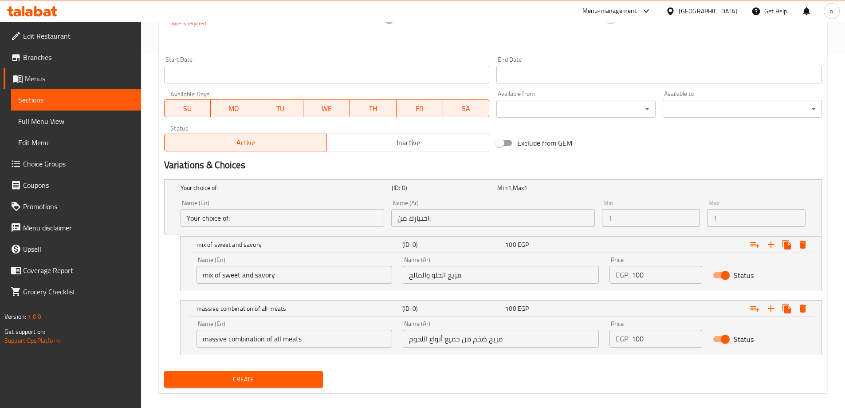
click at [280, 386] on button "Create" at bounding box center [243, 379] width 159 height 16
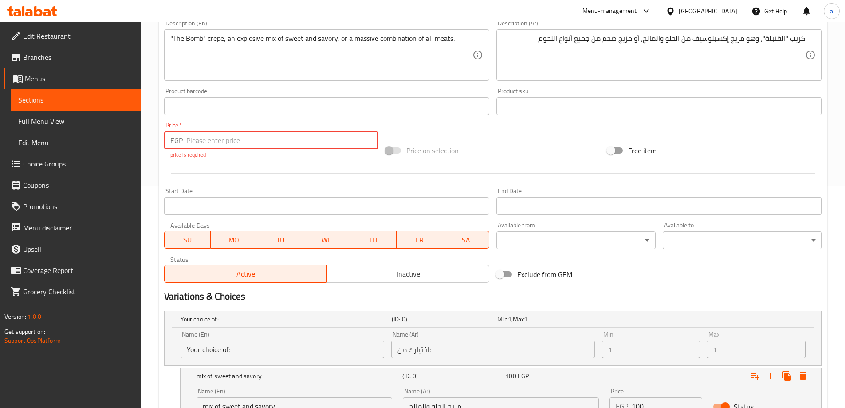
scroll to position [221, 0]
click at [325, 136] on input "number" at bounding box center [282, 142] width 193 height 18
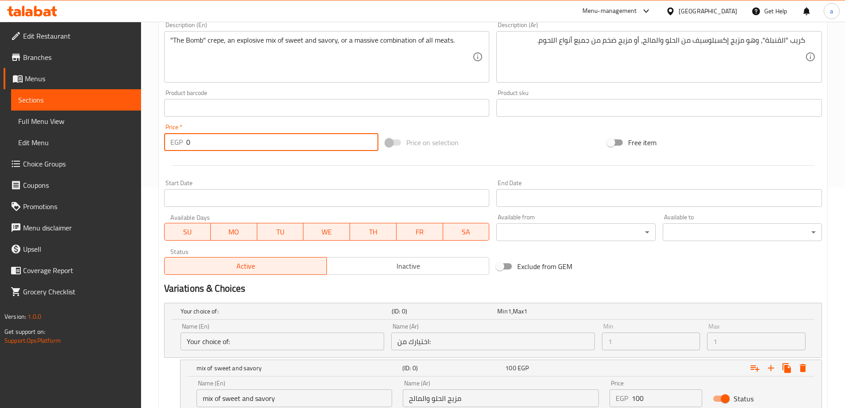
scroll to position [354, 0]
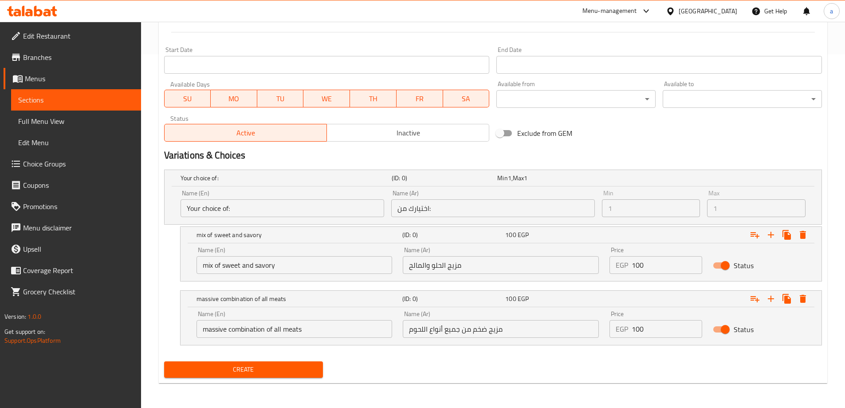
type input "0"
click at [219, 370] on span "Create" at bounding box center [243, 369] width 145 height 11
click at [80, 114] on link "Full Menu View" at bounding box center [76, 121] width 130 height 21
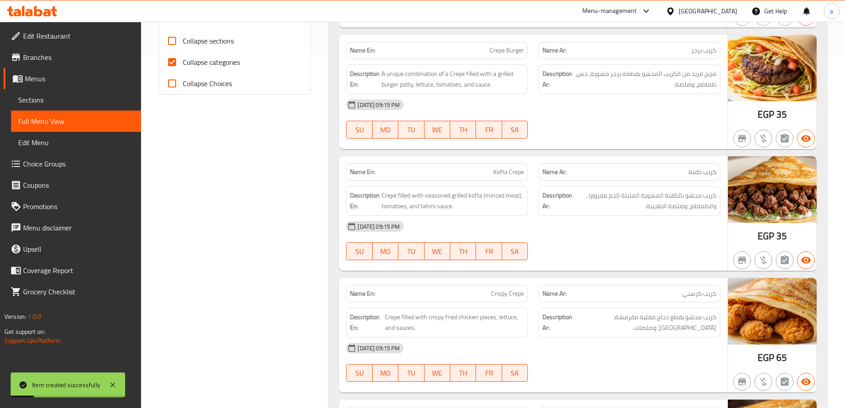
scroll to position [265, 0]
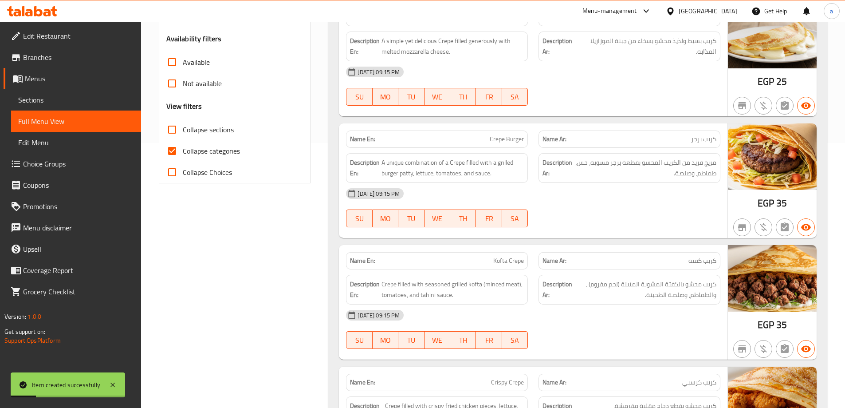
click at [192, 150] on span "Collapse categories" at bounding box center [211, 151] width 57 height 11
click at [183, 150] on input "Collapse categories" at bounding box center [172, 150] width 21 height 21
checkbox input "false"
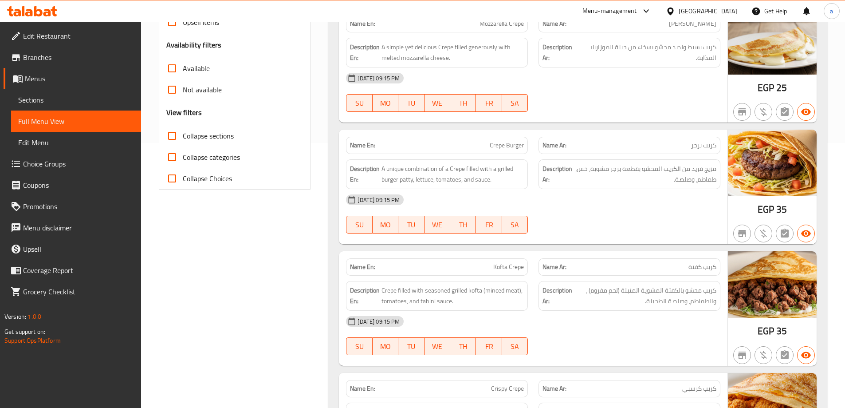
click at [45, 105] on link "Sections" at bounding box center [76, 99] width 130 height 21
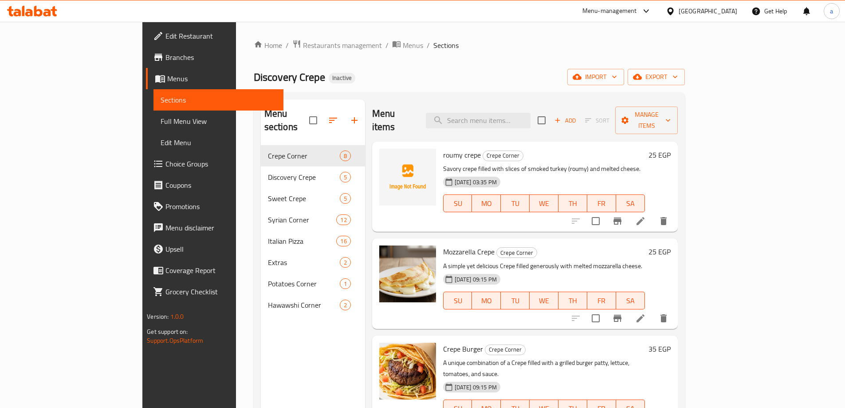
click at [161, 122] on span "Full Menu View" at bounding box center [219, 121] width 116 height 11
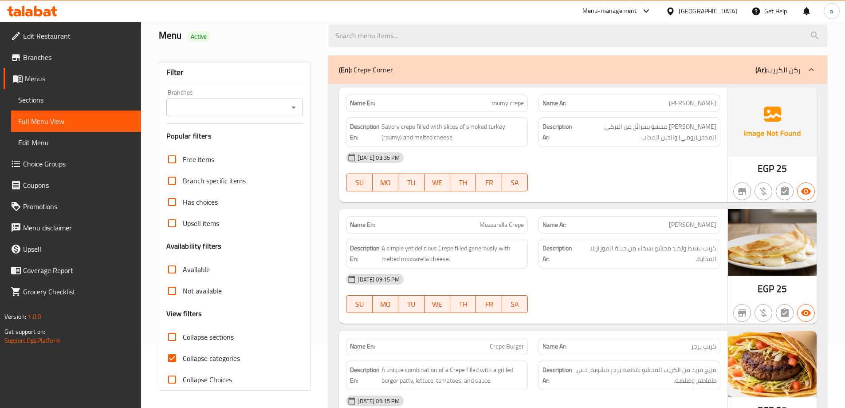
scroll to position [133, 0]
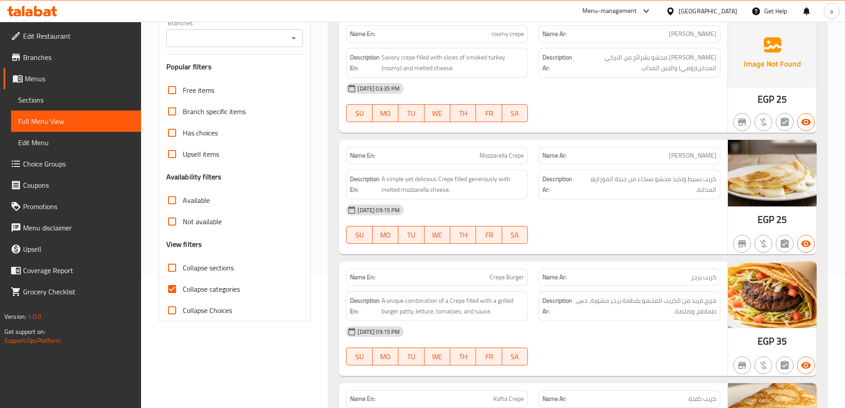
click at [202, 288] on span "Collapse categories" at bounding box center [211, 289] width 57 height 11
click at [183, 288] on input "Collapse categories" at bounding box center [172, 288] width 21 height 21
checkbox input "false"
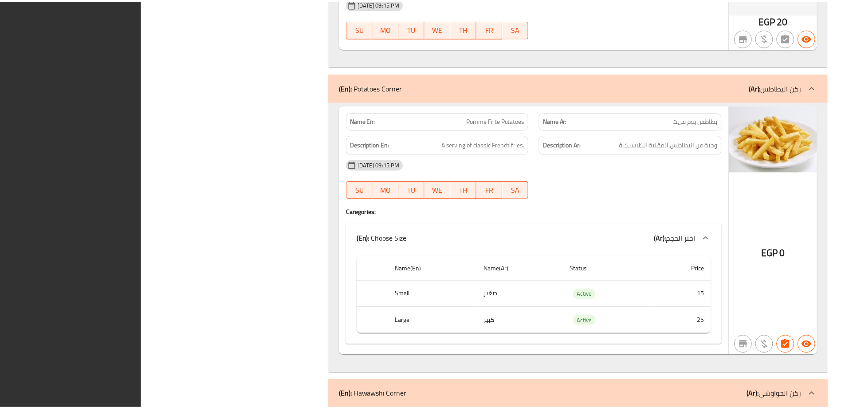
scroll to position [11099, 0]
